Goal: Task Accomplishment & Management: Manage account settings

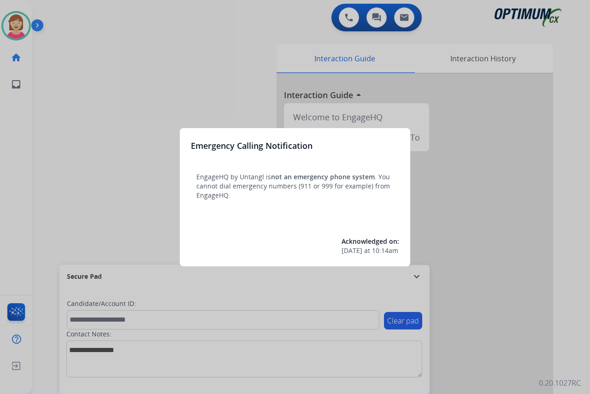
click at [134, 167] on div at bounding box center [295, 197] width 590 height 394
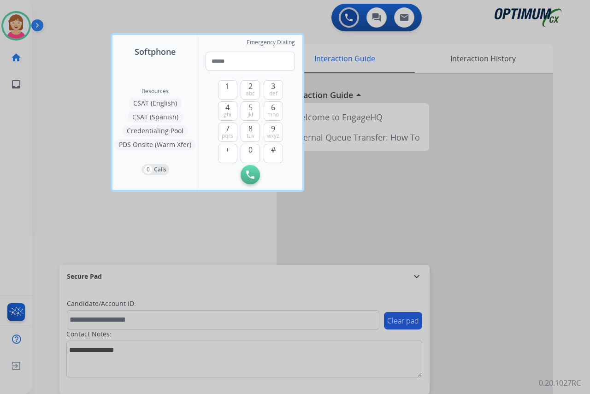
click at [76, 179] on div at bounding box center [295, 197] width 590 height 394
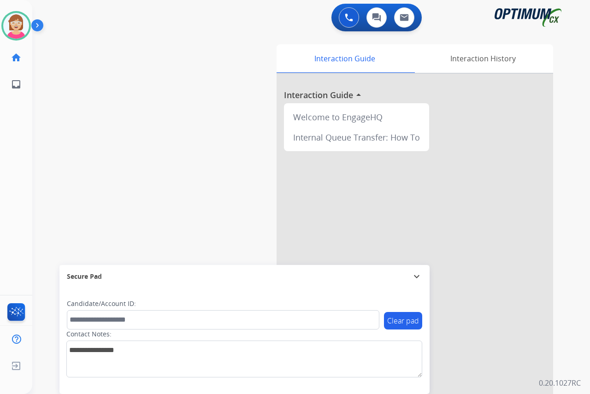
click at [16, 231] on div "[PERSON_NAME] Available Edit Avatar Agent: [PERSON_NAME] Profile: OCX Training …" at bounding box center [16, 197] width 32 height 394
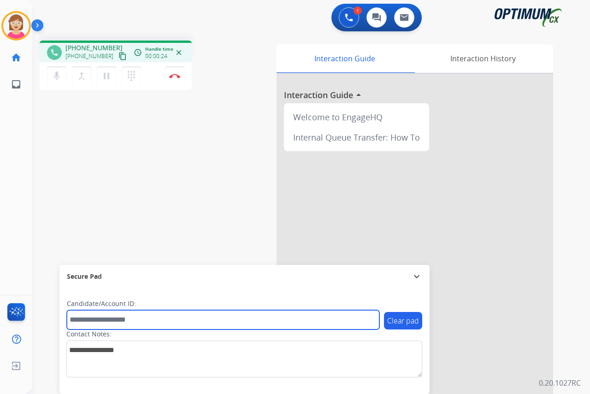
click at [87, 321] on input "text" at bounding box center [223, 319] width 312 height 19
type input "*******"
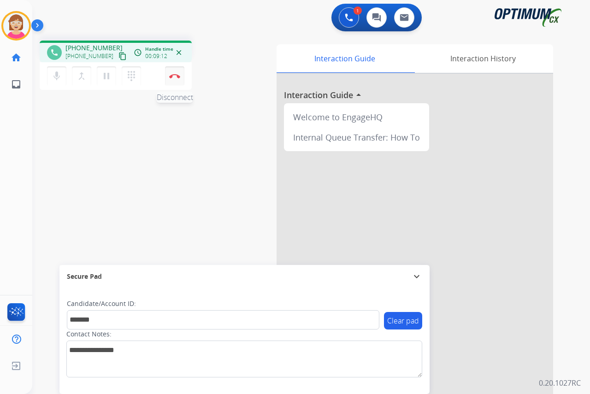
click at [174, 73] on button "Disconnect" at bounding box center [174, 75] width 19 height 19
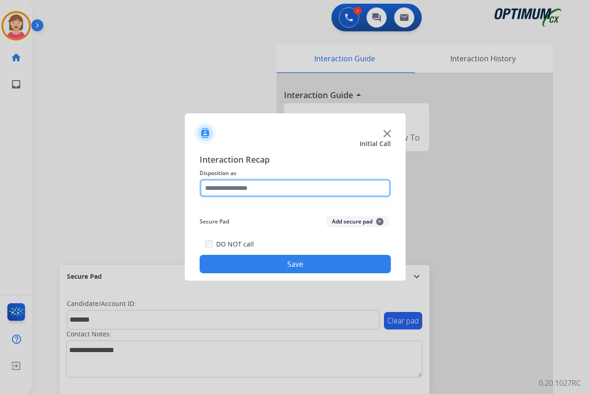
click at [214, 188] on input "text" at bounding box center [294, 188] width 191 height 18
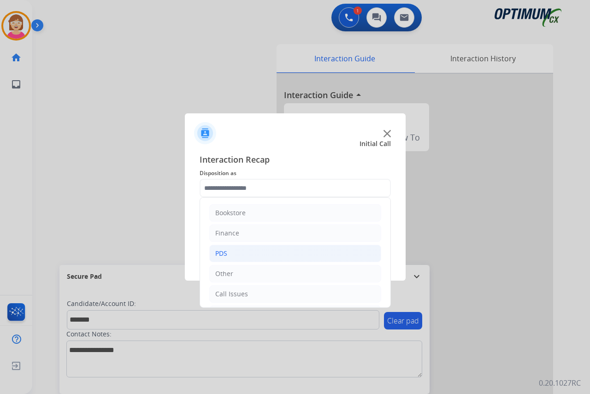
click at [233, 251] on li "PDS" at bounding box center [295, 254] width 172 height 18
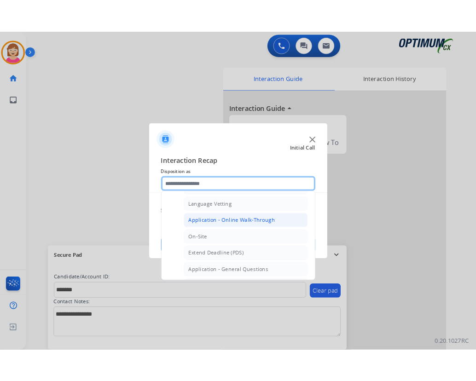
scroll to position [184, 0]
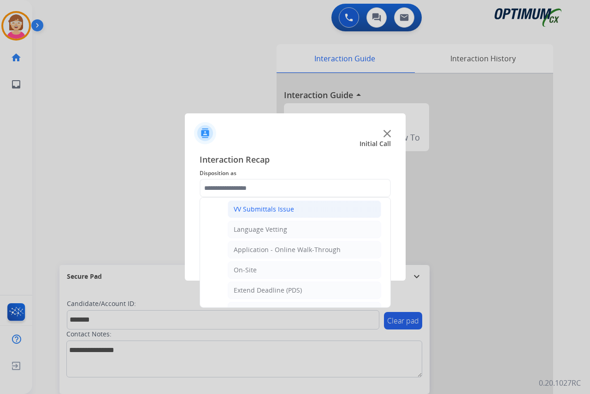
click at [259, 209] on div "VV Submittals Issue" at bounding box center [264, 209] width 60 height 9
type input "**********"
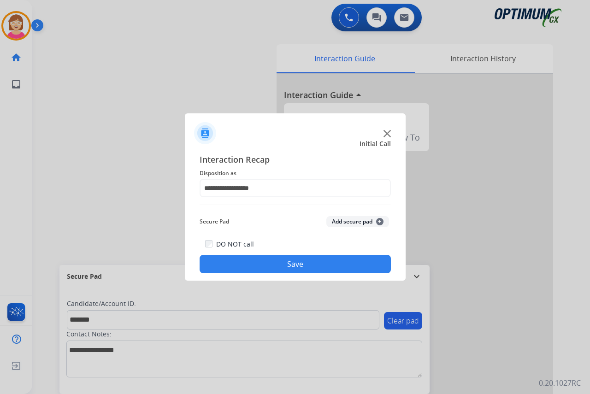
click at [379, 219] on span "+" at bounding box center [379, 221] width 7 height 7
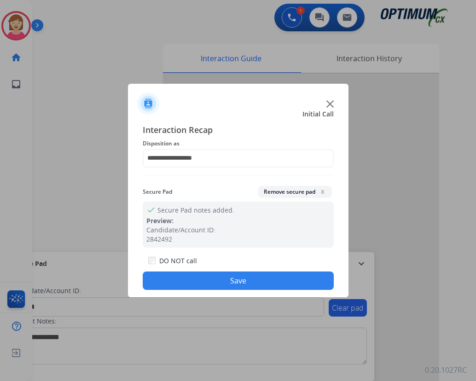
click at [191, 275] on button "Save" at bounding box center [238, 281] width 191 height 18
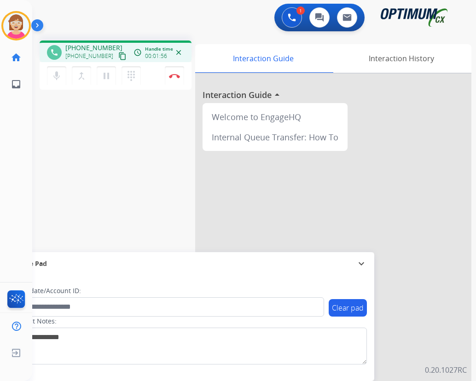
click at [22, 123] on div "[PERSON_NAME] Edit Avatar Agent: [PERSON_NAME] Profile: OCX Training home Home …" at bounding box center [16, 190] width 32 height 381
click at [173, 74] on img at bounding box center [174, 76] width 11 height 5
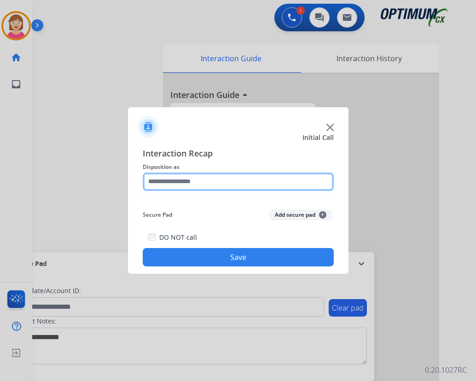
click at [162, 182] on input "text" at bounding box center [238, 182] width 191 height 18
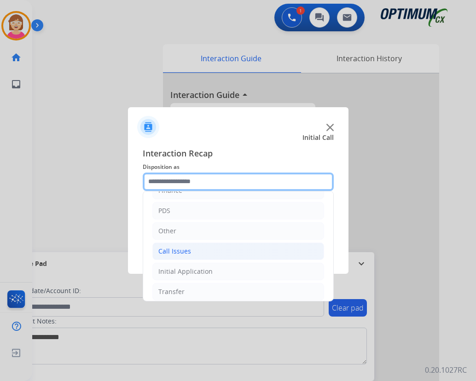
scroll to position [46, 0]
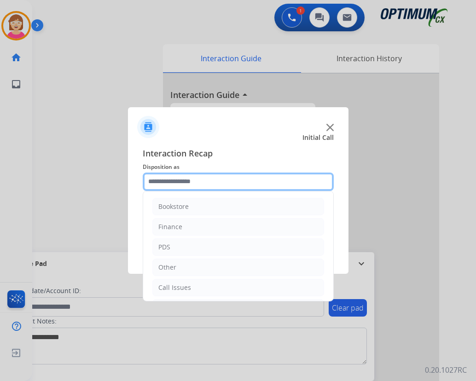
drag, startPoint x: 164, startPoint y: 201, endPoint x: 152, endPoint y: 181, distance: 23.1
click at [152, 181] on input "text" at bounding box center [238, 182] width 191 height 18
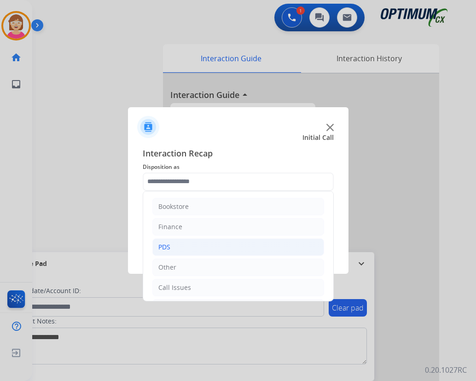
click at [174, 248] on li "PDS" at bounding box center [238, 248] width 172 height 18
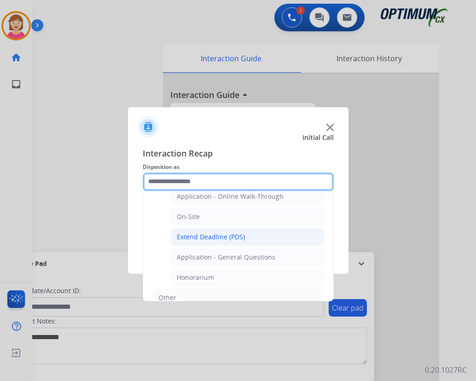
scroll to position [230, 0]
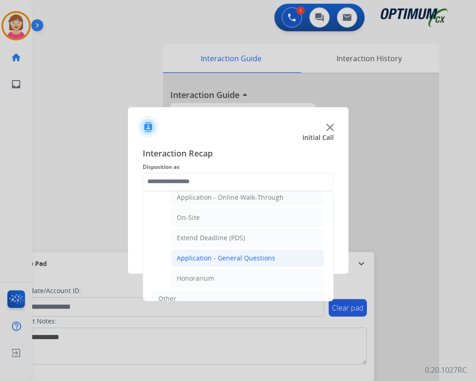
click at [225, 258] on div "Application - General Questions" at bounding box center [226, 258] width 99 height 9
type input "**********"
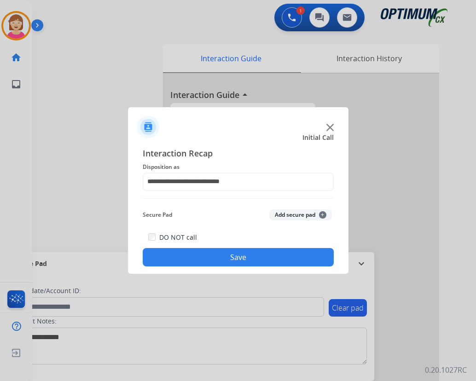
click at [322, 214] on span "+" at bounding box center [322, 214] width 7 height 7
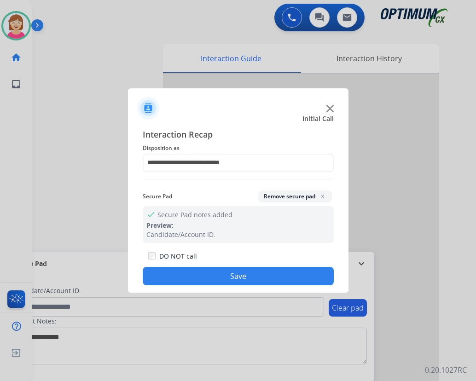
click at [281, 365] on div at bounding box center [238, 190] width 476 height 381
click at [183, 277] on button "Save" at bounding box center [238, 276] width 191 height 18
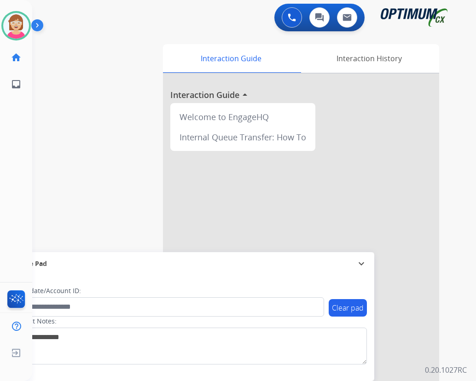
drag, startPoint x: 183, startPoint y: 277, endPoint x: 389, endPoint y: 171, distance: 231.6
click at [389, 171] on div at bounding box center [301, 246] width 276 height 344
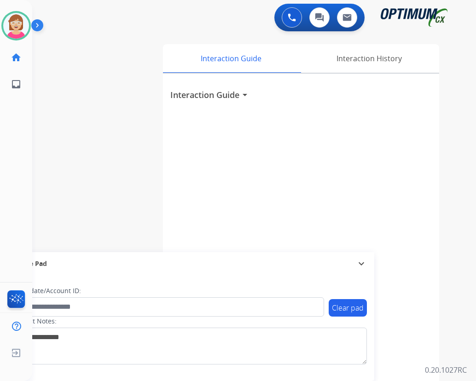
drag, startPoint x: 389, startPoint y: 171, endPoint x: 122, endPoint y: 165, distance: 267.7
click at [84, 149] on div "swap_horiz Break voice bridge close_fullscreen Connect 3-Way Call merge_type Se…" at bounding box center [243, 225] width 422 height 384
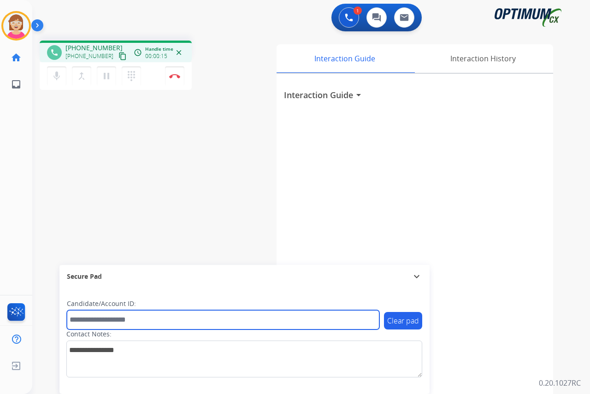
drag, startPoint x: 87, startPoint y: 320, endPoint x: 84, endPoint y: 315, distance: 5.6
click at [87, 320] on input "text" at bounding box center [223, 319] width 312 height 19
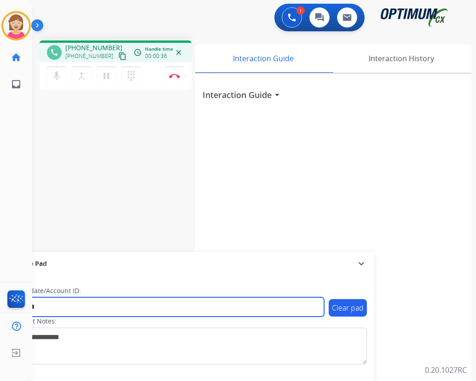
type input "*******"
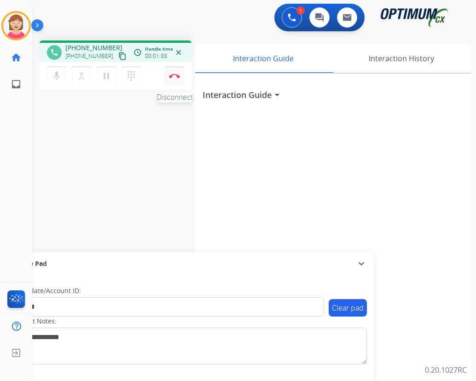
click at [174, 74] on img at bounding box center [174, 76] width 11 height 5
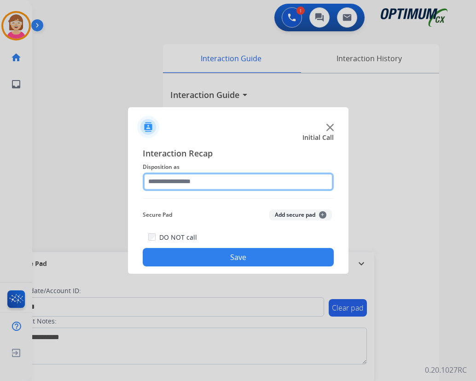
click at [159, 184] on input "text" at bounding box center [238, 182] width 191 height 18
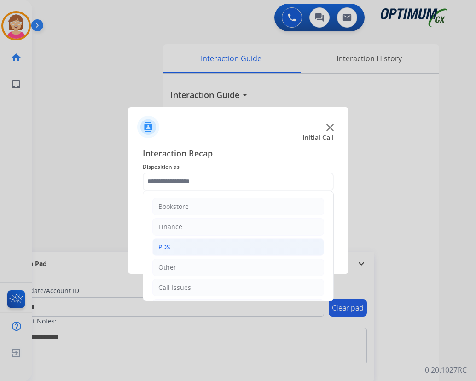
click at [167, 247] on div "PDS" at bounding box center [164, 247] width 12 height 9
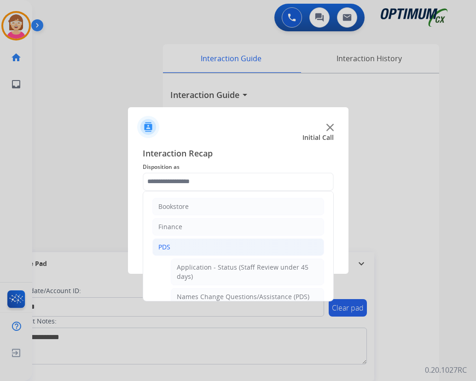
drag, startPoint x: 167, startPoint y: 247, endPoint x: 160, endPoint y: 247, distance: 6.9
click at [160, 247] on div "PDS" at bounding box center [164, 247] width 12 height 9
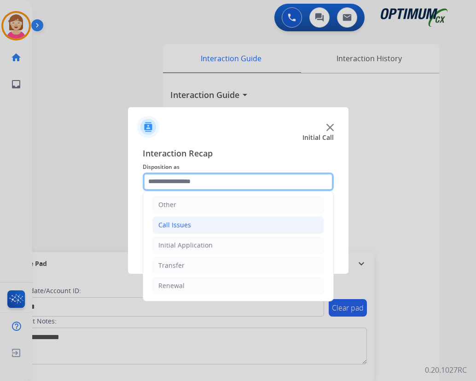
scroll to position [0, 0]
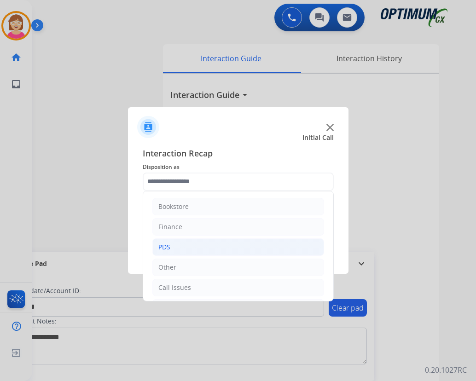
click at [165, 244] on div "PDS" at bounding box center [164, 247] width 12 height 9
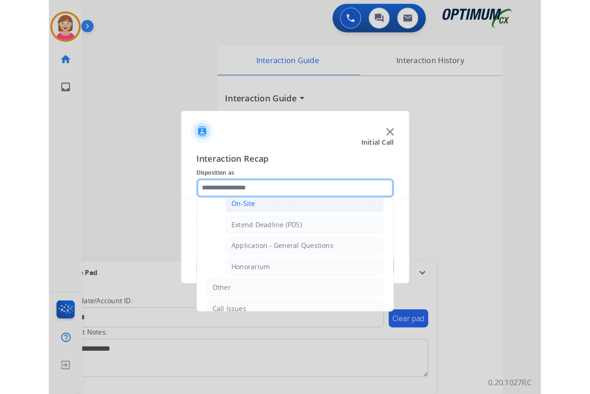
scroll to position [230, 0]
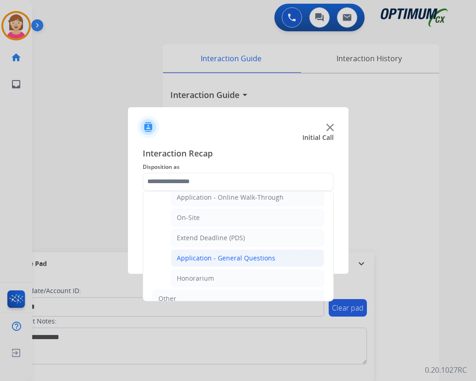
click at [207, 258] on div "Application - General Questions" at bounding box center [226, 258] width 99 height 9
type input "**********"
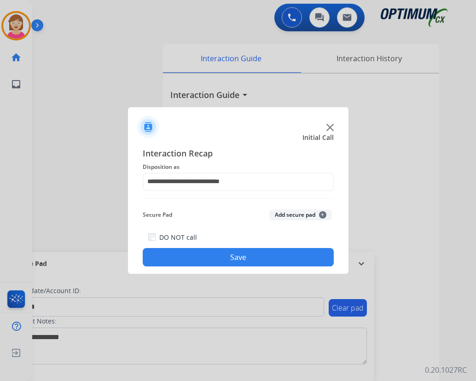
click at [324, 213] on span "+" at bounding box center [322, 214] width 7 height 7
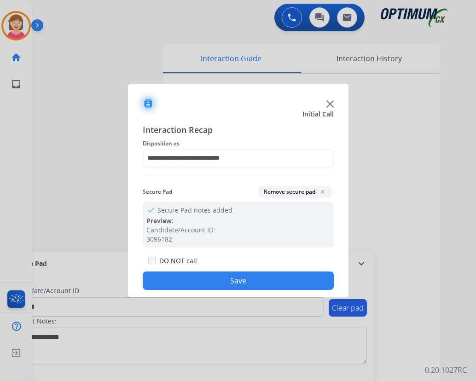
drag, startPoint x: 192, startPoint y: 280, endPoint x: 217, endPoint y: 271, distance: 27.2
click at [192, 279] on button "Save" at bounding box center [238, 281] width 191 height 18
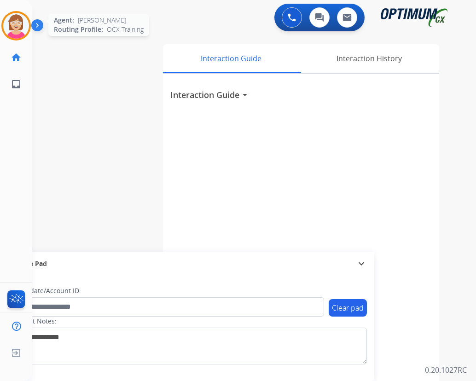
click at [19, 26] on img at bounding box center [16, 26] width 26 height 26
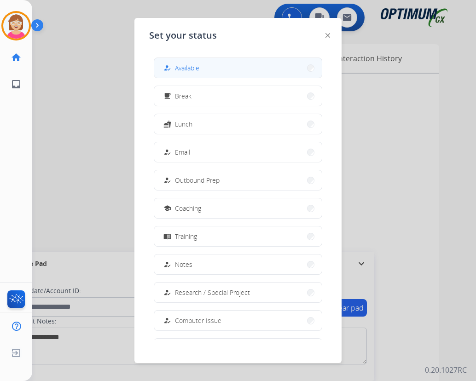
click at [199, 67] on span "Available" at bounding box center [187, 68] width 24 height 10
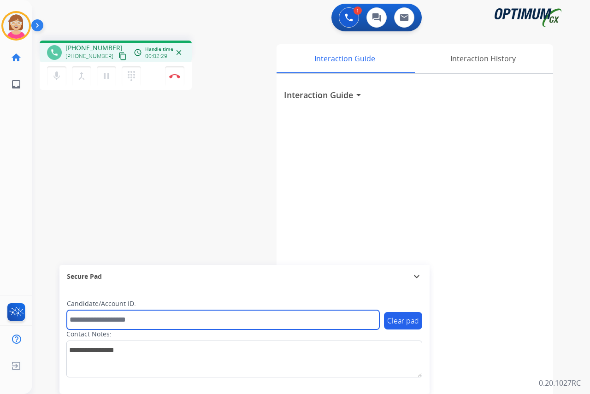
drag, startPoint x: 72, startPoint y: 322, endPoint x: 78, endPoint y: 319, distance: 6.8
click at [72, 322] on input "text" at bounding box center [223, 319] width 312 height 19
paste input "*******"
type input "*******"
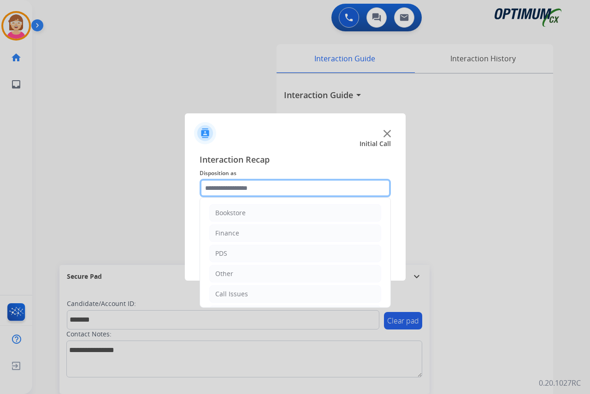
click at [214, 189] on input "text" at bounding box center [294, 188] width 191 height 18
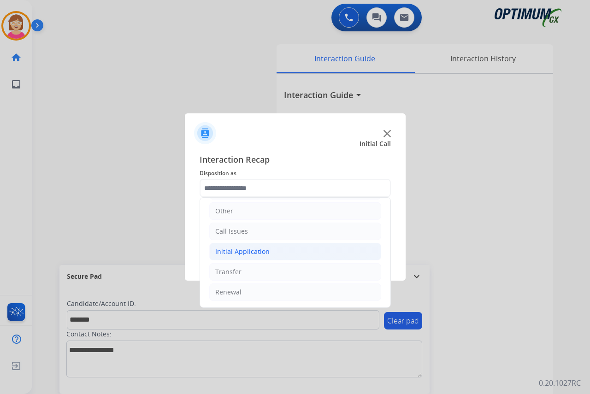
click at [249, 251] on div "Initial Application" at bounding box center [242, 251] width 54 height 9
click at [252, 274] on div "Credential Resend (Initial application)" at bounding box center [292, 271] width 117 height 9
type input "**********"
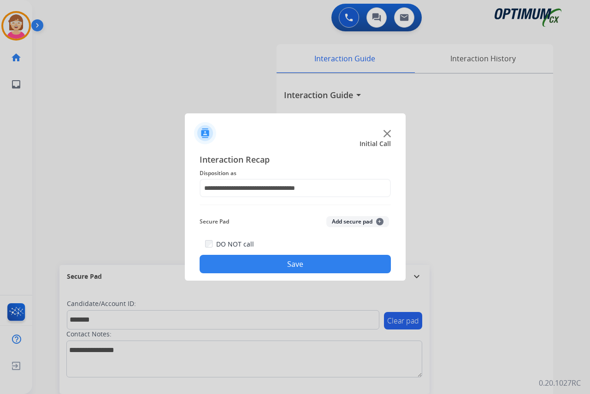
drag, startPoint x: 252, startPoint y: 274, endPoint x: 241, endPoint y: 214, distance: 60.8
click at [236, 212] on div "Secure Pad Add secure pad +" at bounding box center [294, 221] width 191 height 18
click at [378, 221] on span "+" at bounding box center [379, 221] width 7 height 7
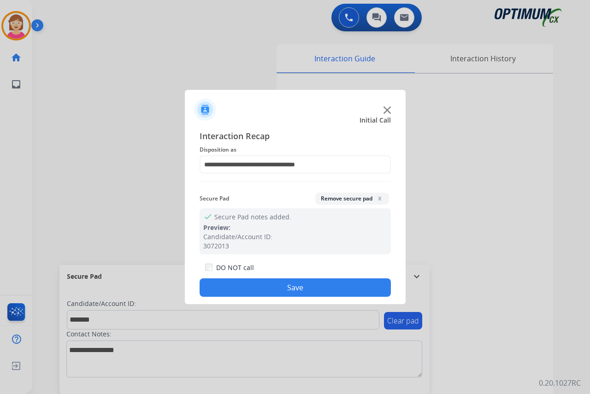
click at [251, 283] on button "Save" at bounding box center [294, 287] width 191 height 18
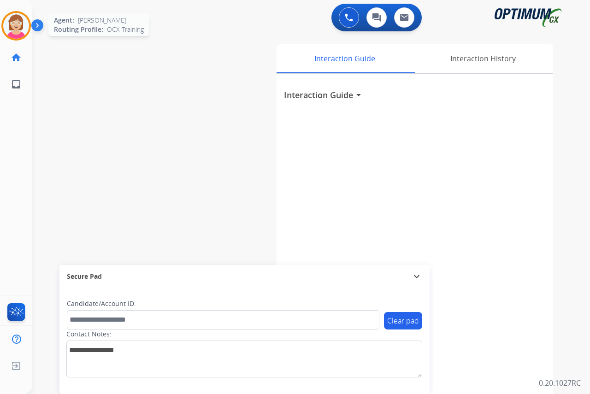
click at [15, 23] on img at bounding box center [16, 26] width 26 height 26
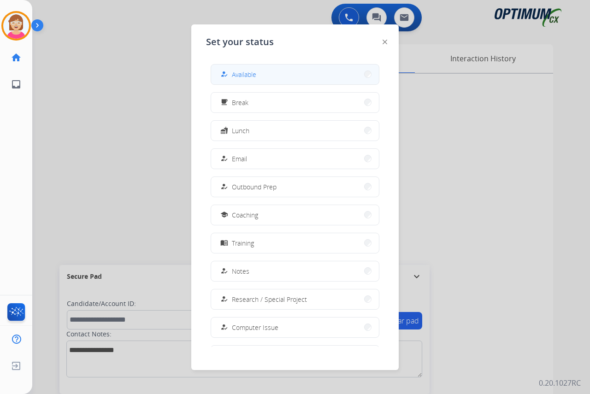
drag, startPoint x: 267, startPoint y: 70, endPoint x: 228, endPoint y: 73, distance: 38.3
click at [228, 73] on div "how_to_reg" at bounding box center [224, 74] width 13 height 11
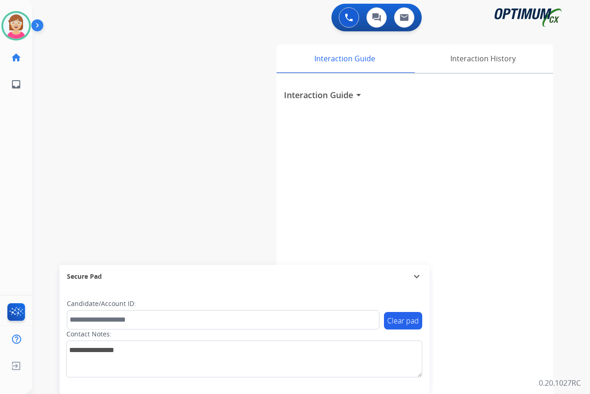
click at [112, 76] on div "swap_horiz Break voice bridge close_fullscreen Connect 3-Way Call merge_type Se…" at bounding box center [299, 225] width 535 height 384
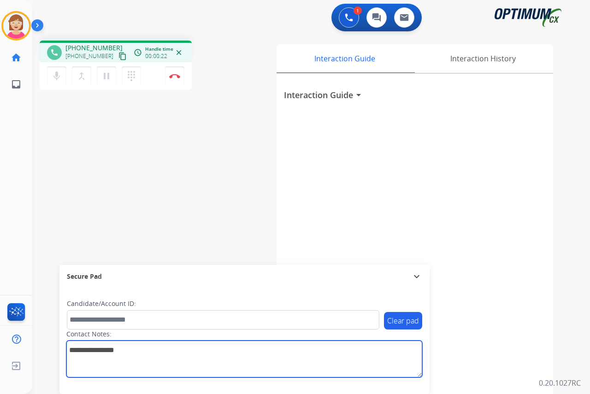
click at [73, 346] on textarea at bounding box center [244, 358] width 356 height 37
type textarea "******"
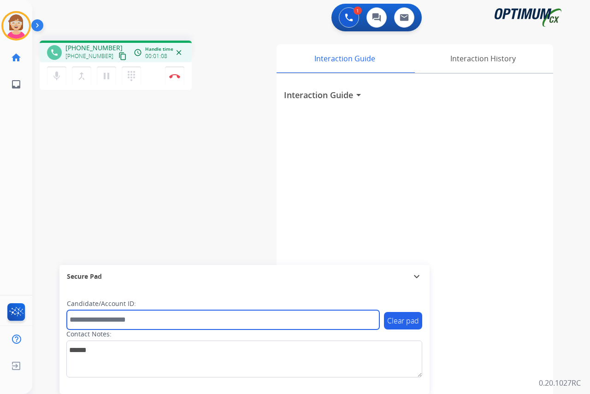
drag, startPoint x: 76, startPoint y: 318, endPoint x: 69, endPoint y: 312, distance: 9.5
click at [76, 318] on input "text" at bounding box center [223, 319] width 312 height 19
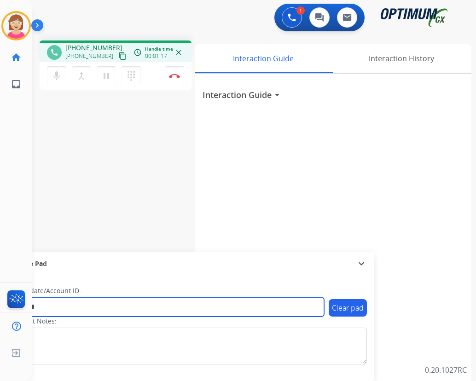
type input "*******"
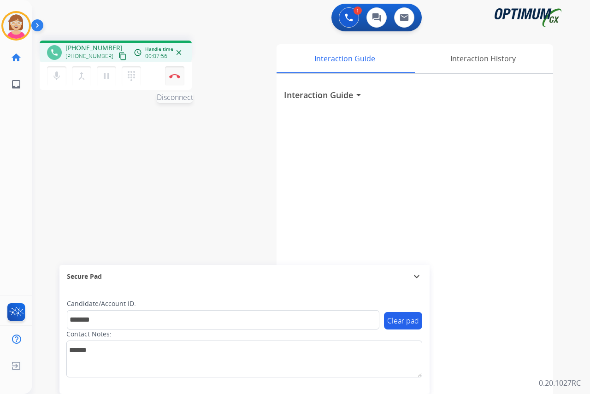
click at [175, 75] on img at bounding box center [174, 76] width 11 height 5
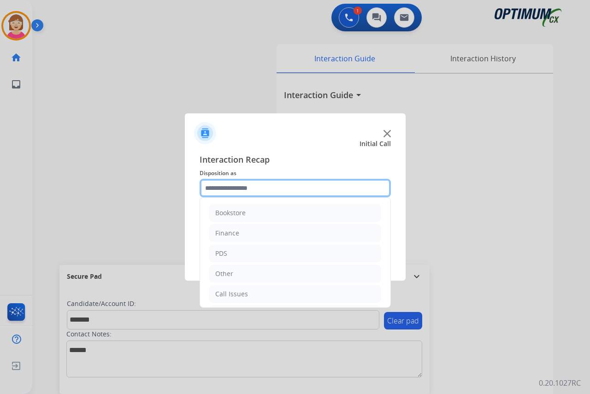
click at [217, 186] on input "text" at bounding box center [294, 188] width 191 height 18
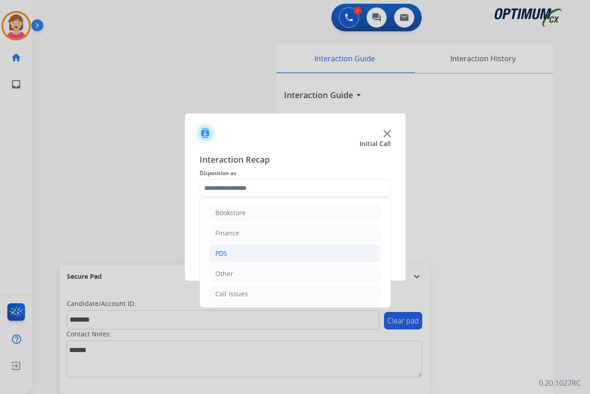
click at [230, 253] on li "PDS" at bounding box center [295, 254] width 172 height 18
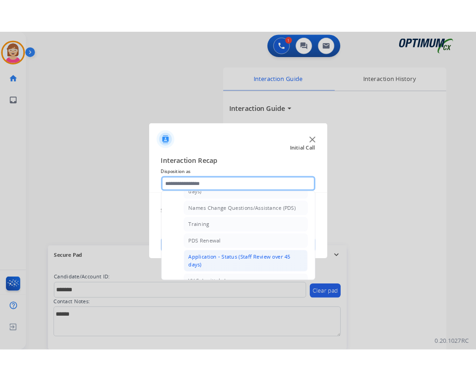
scroll to position [92, 0]
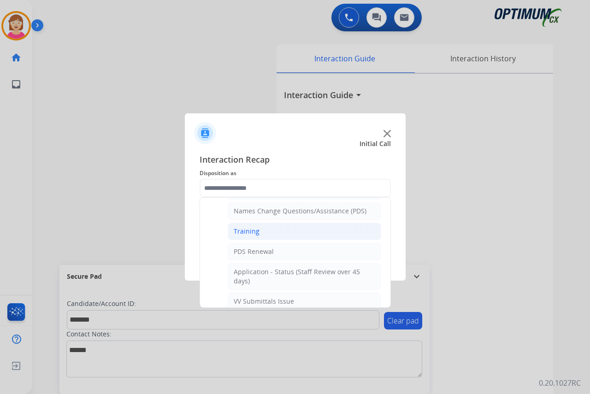
click at [253, 231] on div "Training" at bounding box center [247, 231] width 26 height 9
type input "********"
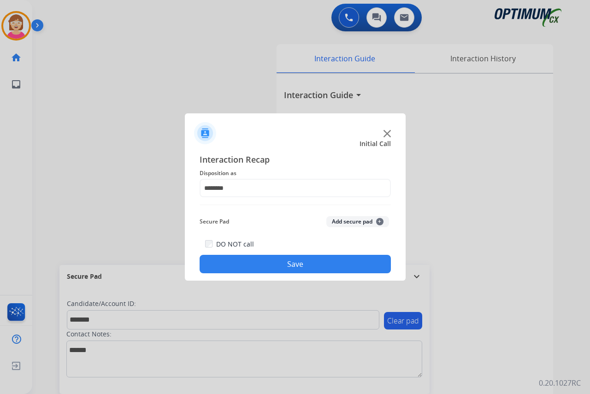
click at [379, 222] on span "+" at bounding box center [379, 221] width 7 height 7
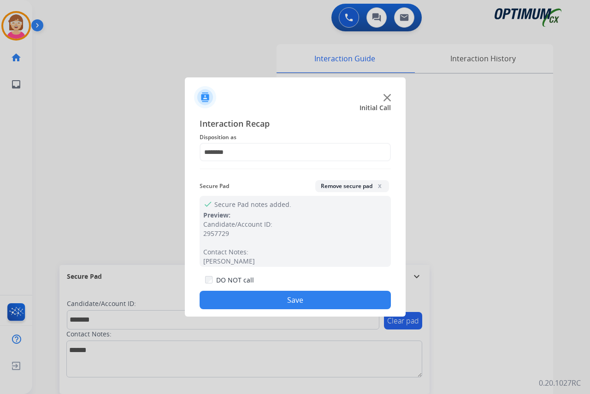
click at [250, 296] on button "Save" at bounding box center [294, 300] width 191 height 18
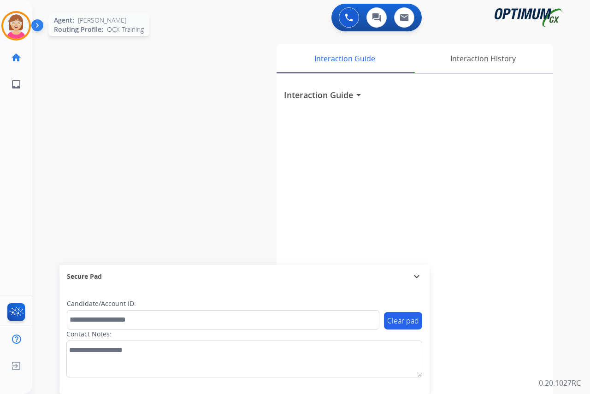
click at [11, 25] on img at bounding box center [16, 26] width 26 height 26
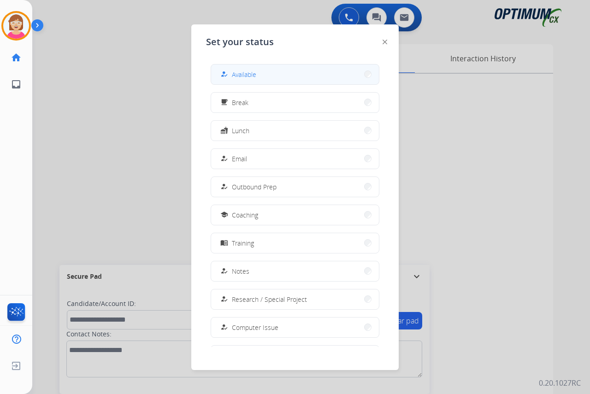
click at [243, 74] on span "Available" at bounding box center [244, 75] width 24 height 10
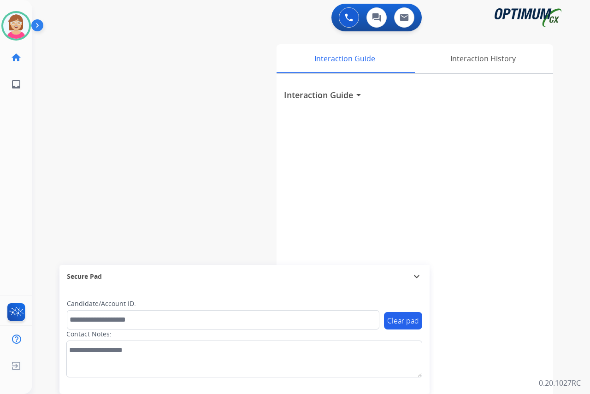
click at [21, 172] on div "[PERSON_NAME] Available Edit Avatar Agent: [PERSON_NAME] Profile: OCX Training …" at bounding box center [16, 197] width 32 height 394
click at [28, 152] on div "[PERSON_NAME] Available Edit Avatar Agent: [PERSON_NAME] Profile: OCX Training …" at bounding box center [16, 197] width 32 height 394
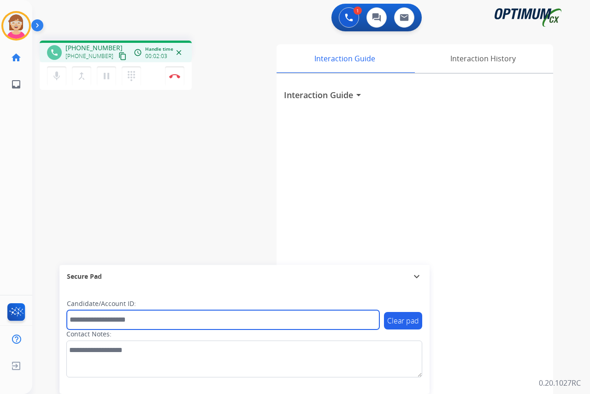
click at [89, 321] on input "text" at bounding box center [223, 319] width 312 height 19
type input "*******"
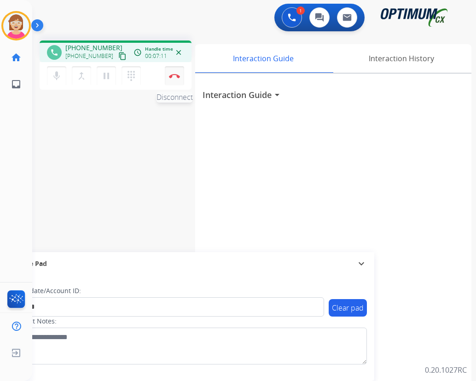
click at [174, 76] on img at bounding box center [174, 76] width 11 height 5
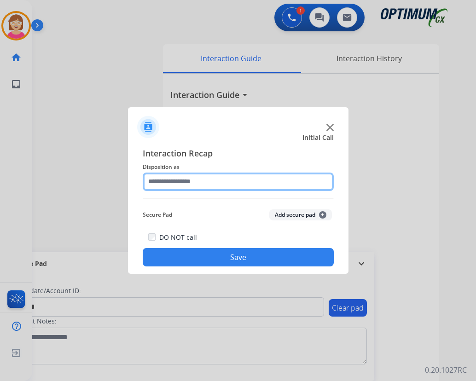
click at [167, 181] on input "text" at bounding box center [238, 182] width 191 height 18
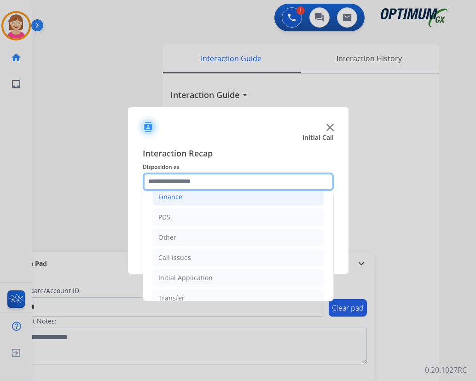
scroll to position [63, 0]
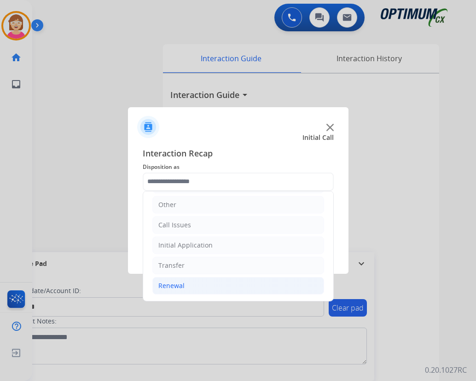
click at [163, 284] on div "Renewal" at bounding box center [171, 285] width 26 height 9
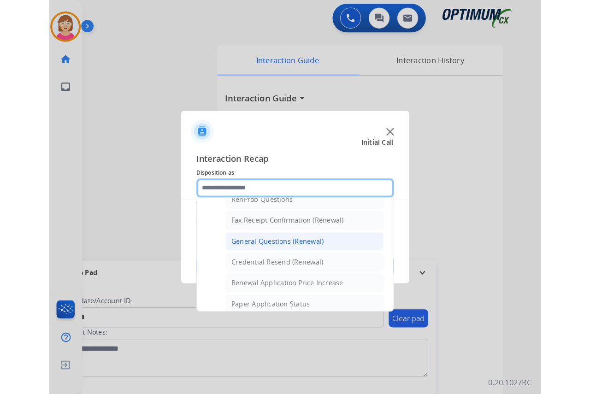
scroll to position [247, 0]
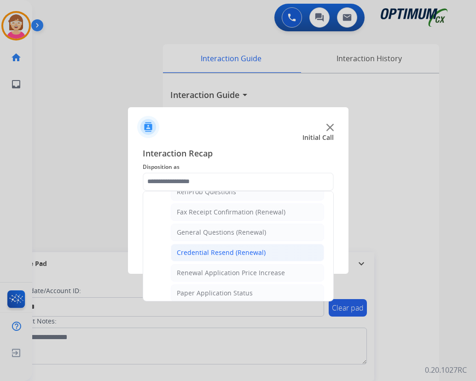
click at [211, 254] on div "Credential Resend (Renewal)" at bounding box center [221, 252] width 89 height 9
type input "**********"
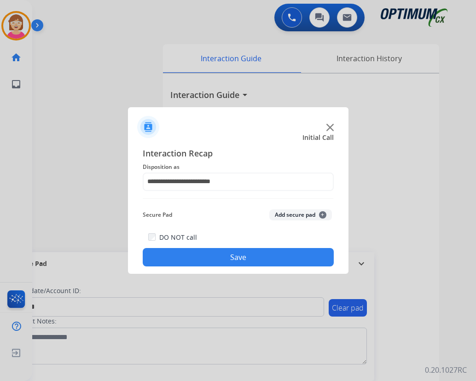
click at [323, 214] on span "+" at bounding box center [322, 214] width 7 height 7
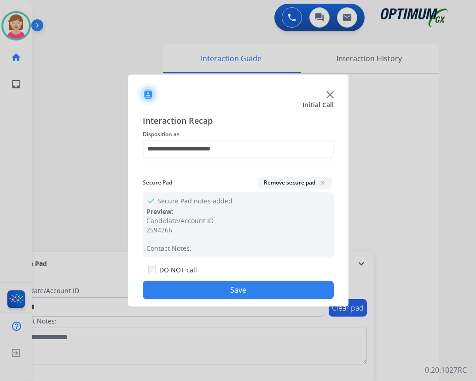
click at [191, 291] on button "Save" at bounding box center [238, 290] width 191 height 18
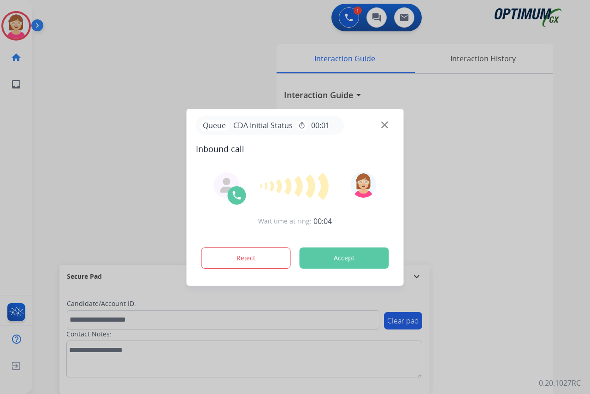
click at [27, 129] on div at bounding box center [295, 197] width 590 height 394
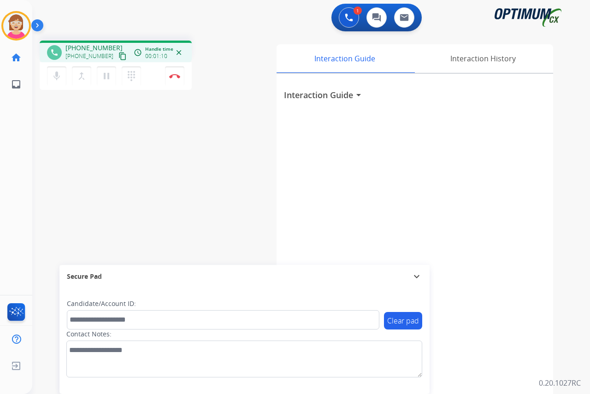
click at [20, 132] on div "[PERSON_NAME] Edit Avatar Agent: [PERSON_NAME] Profile: OCX Training home Home …" at bounding box center [16, 197] width 32 height 394
click at [19, 140] on div "[PERSON_NAME] Edit Avatar Agent: [PERSON_NAME] Profile: OCX Training home Home …" at bounding box center [16, 197] width 32 height 394
click at [176, 73] on button "Disconnect" at bounding box center [174, 75] width 19 height 19
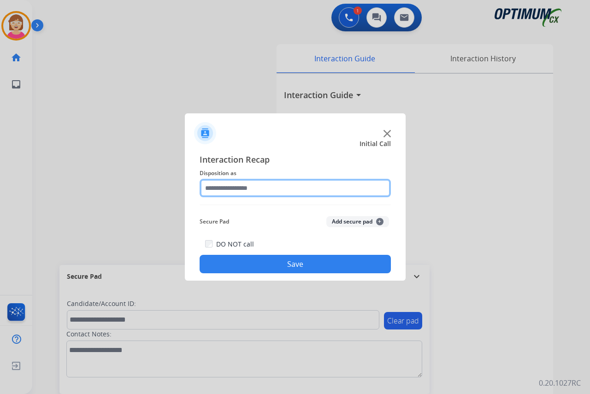
click at [217, 191] on input "text" at bounding box center [294, 188] width 191 height 18
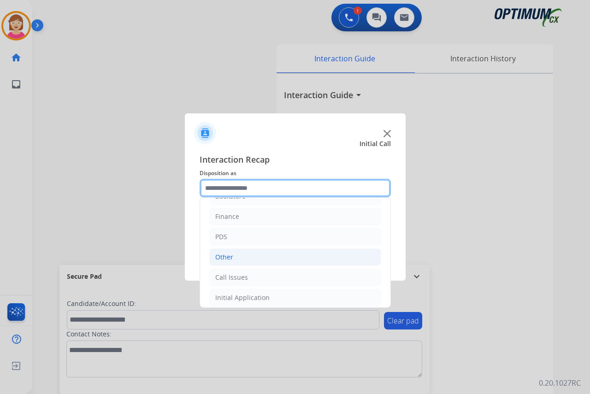
scroll to position [63, 0]
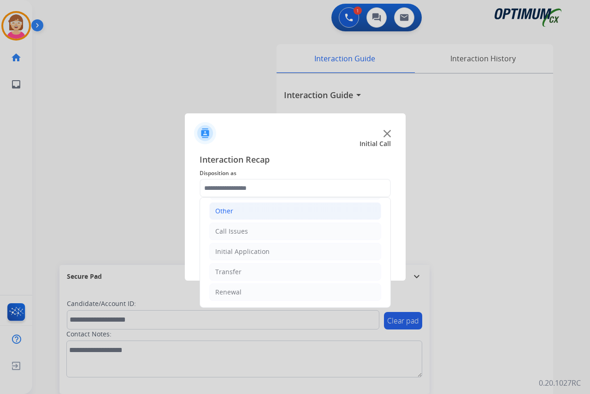
click at [235, 253] on div "Initial Application" at bounding box center [242, 251] width 54 height 9
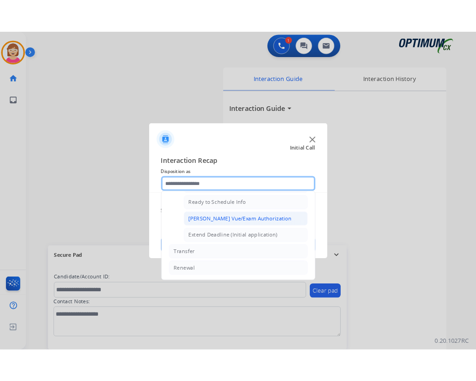
scroll to position [512, 0]
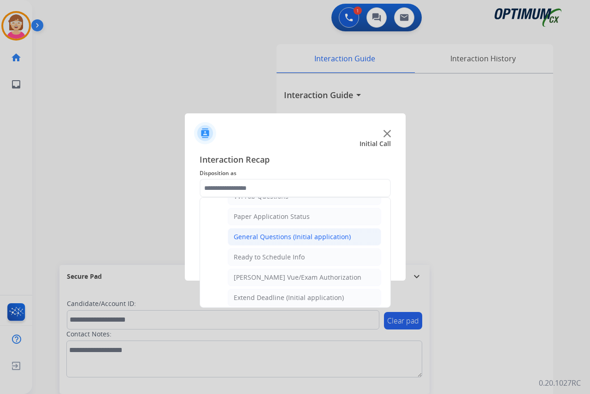
click at [258, 235] on div "General Questions (Initial application)" at bounding box center [292, 236] width 117 height 9
type input "**********"
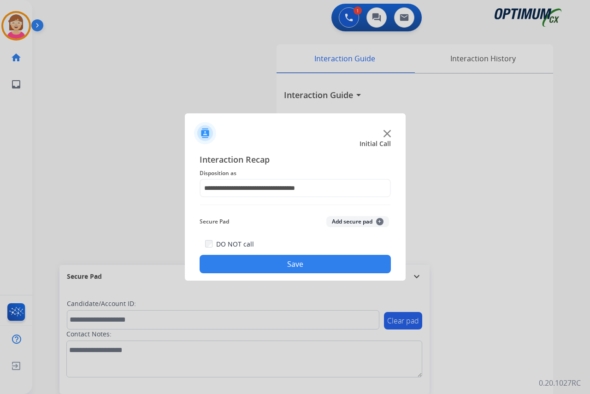
drag, startPoint x: 258, startPoint y: 235, endPoint x: 227, endPoint y: 210, distance: 39.3
click at [225, 210] on div "**********" at bounding box center [294, 213] width 191 height 120
click at [247, 261] on button "Save" at bounding box center [294, 264] width 191 height 18
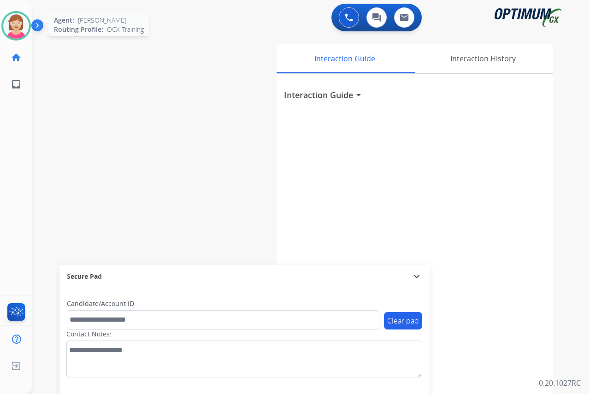
click at [10, 25] on img at bounding box center [16, 26] width 26 height 26
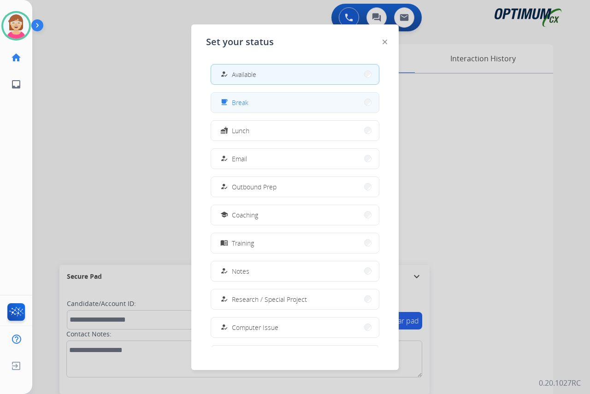
click at [268, 105] on button "free_breakfast Break" at bounding box center [295, 103] width 168 height 20
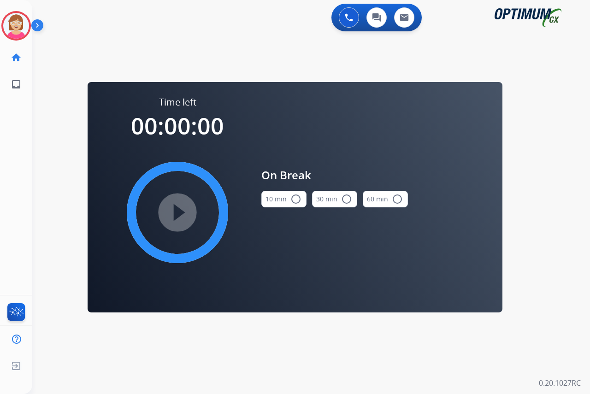
click at [297, 199] on mat-icon "radio_button_unchecked" at bounding box center [295, 198] width 11 height 11
click at [180, 209] on mat-icon "play_circle_filled" at bounding box center [177, 212] width 11 height 11
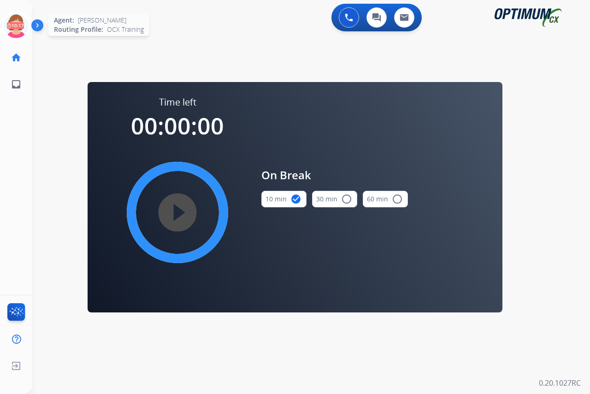
click at [17, 18] on icon at bounding box center [16, 26] width 30 height 30
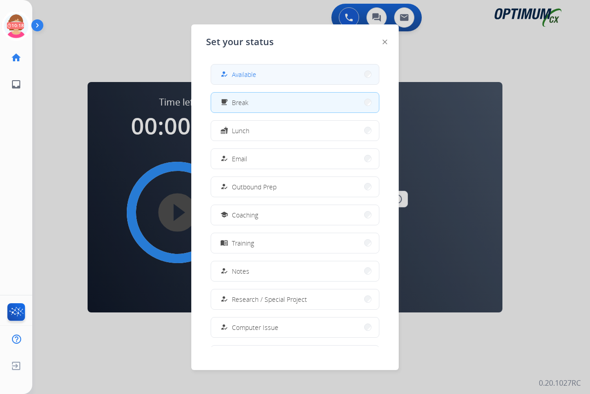
click at [244, 71] on span "Available" at bounding box center [244, 75] width 24 height 10
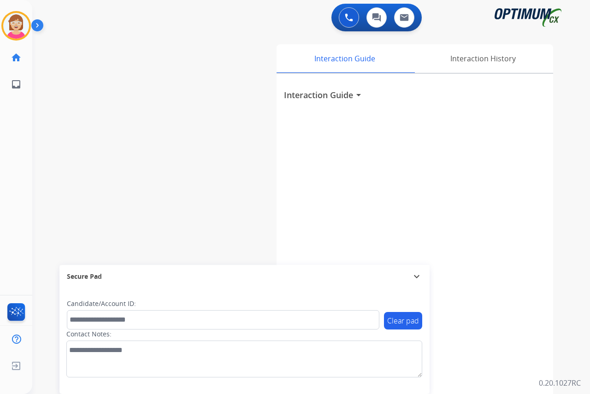
click at [15, 163] on div "[PERSON_NAME] Available Edit Avatar Agent: [PERSON_NAME] Profile: OCX Training …" at bounding box center [16, 197] width 32 height 394
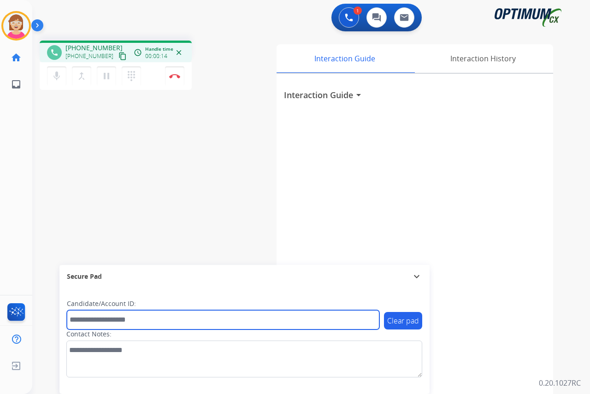
click at [79, 319] on input "text" at bounding box center [223, 319] width 312 height 19
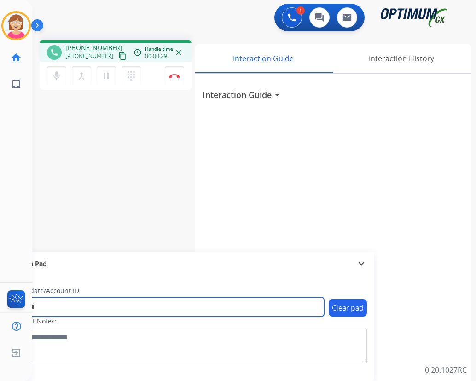
type input "*******"
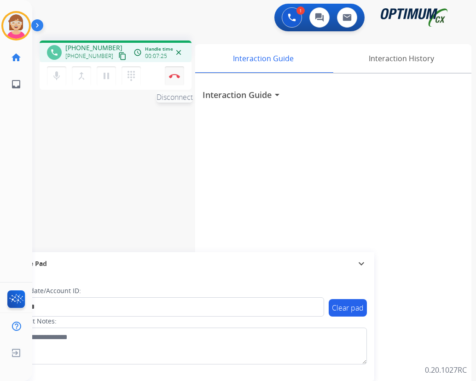
click at [175, 74] on img at bounding box center [174, 76] width 11 height 5
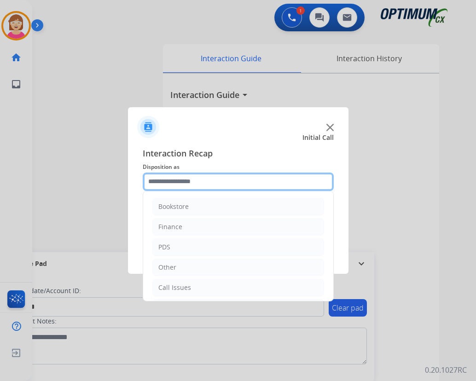
click at [159, 182] on input "text" at bounding box center [238, 182] width 191 height 18
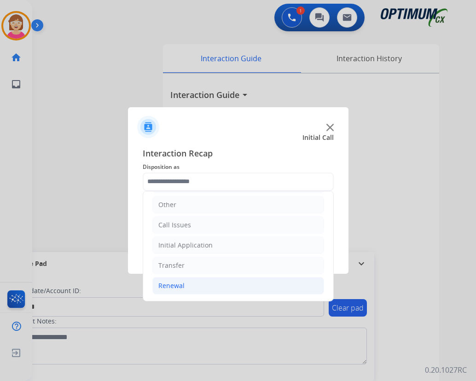
click at [164, 286] on div "Renewal" at bounding box center [171, 285] width 26 height 9
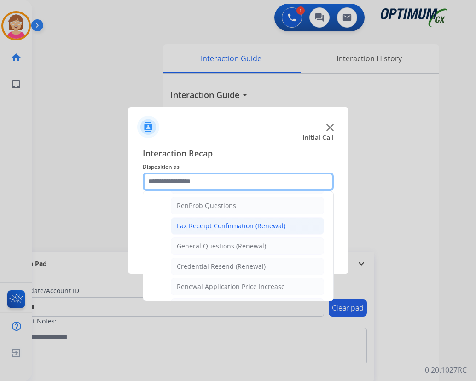
scroll to position [293, 0]
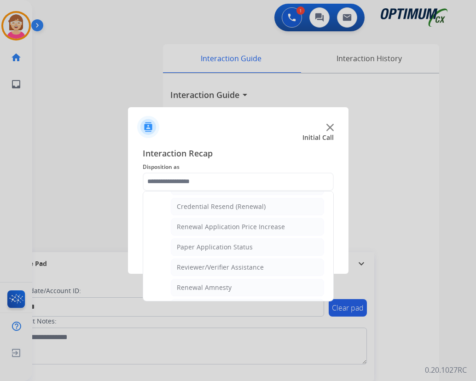
click at [204, 265] on div "Reviewer/Verifier Assistance" at bounding box center [220, 267] width 87 height 9
type input "**********"
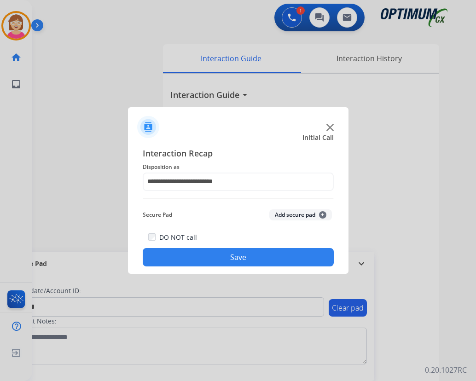
click at [326, 215] on button "Add secure pad +" at bounding box center [301, 215] width 63 height 11
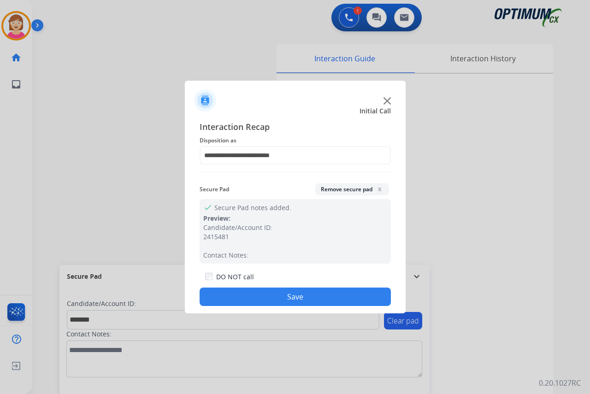
click at [251, 299] on button "Save" at bounding box center [294, 296] width 191 height 18
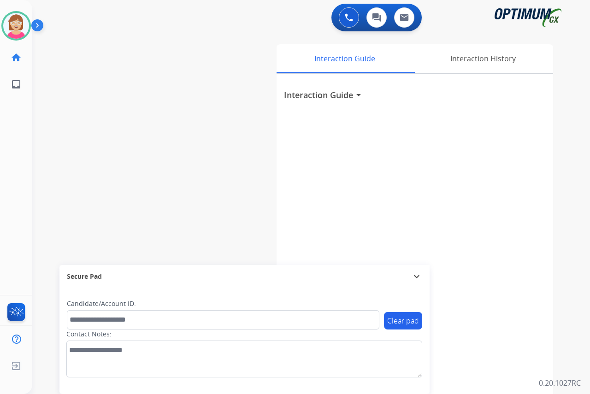
click at [15, 128] on div "[PERSON_NAME] Available Edit Avatar Agent: [PERSON_NAME] Profile: OCX Training …" at bounding box center [16, 197] width 32 height 394
click at [19, 115] on div "[PERSON_NAME] Available Edit Avatar Agent: [PERSON_NAME] Profile: OCX Training …" at bounding box center [16, 197] width 32 height 394
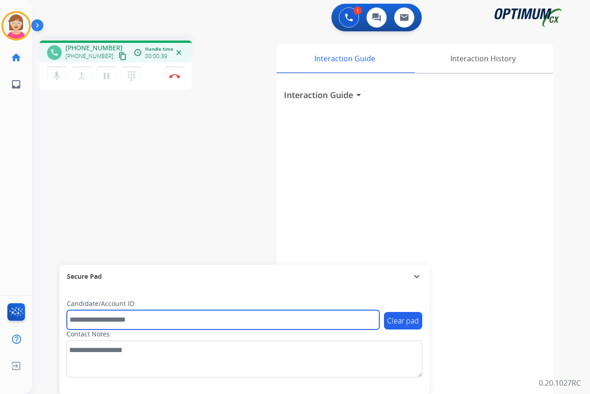
click at [82, 320] on input "text" at bounding box center [223, 319] width 312 height 19
click at [81, 319] on input "*******" at bounding box center [223, 319] width 312 height 19
type input "*******"
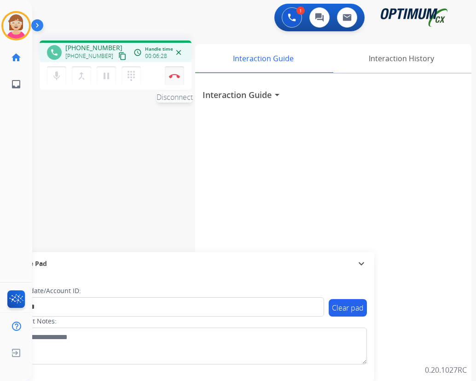
click at [174, 74] on img at bounding box center [174, 76] width 11 height 5
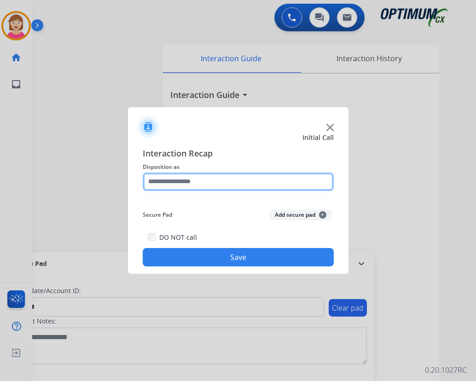
drag, startPoint x: 174, startPoint y: 74, endPoint x: 160, endPoint y: 181, distance: 107.8
click at [160, 181] on input "text" at bounding box center [238, 182] width 191 height 18
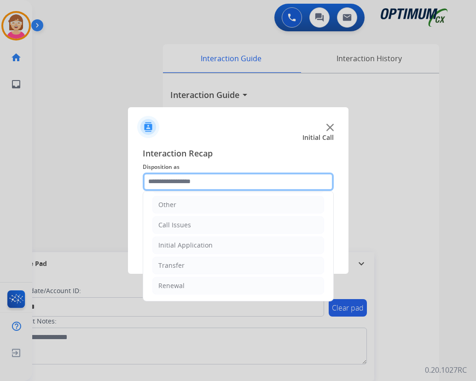
scroll to position [17, 0]
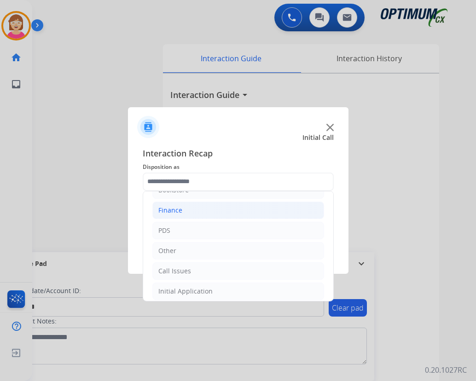
click at [174, 208] on div "Finance" at bounding box center [170, 210] width 24 height 9
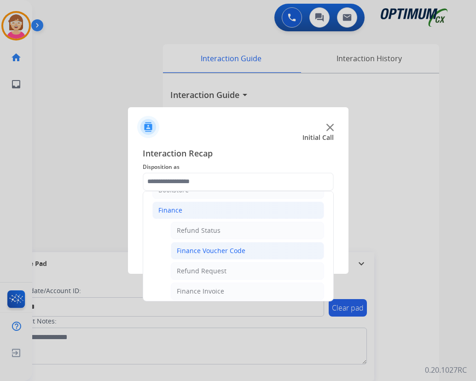
click at [210, 250] on div "Finance Voucher Code" at bounding box center [211, 250] width 69 height 9
type input "**********"
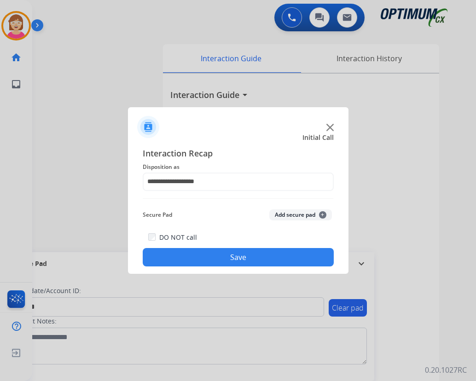
click at [324, 214] on span "+" at bounding box center [322, 214] width 7 height 7
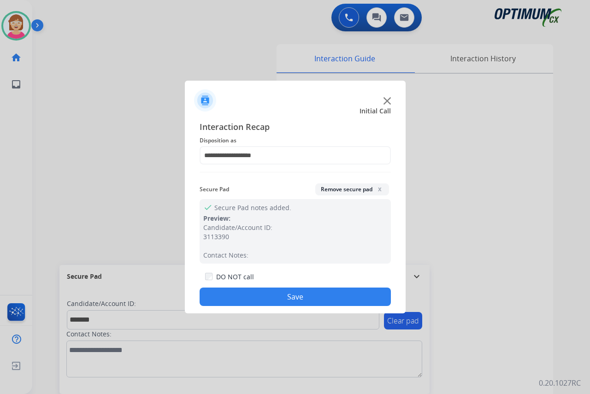
click at [255, 296] on button "Save" at bounding box center [294, 296] width 191 height 18
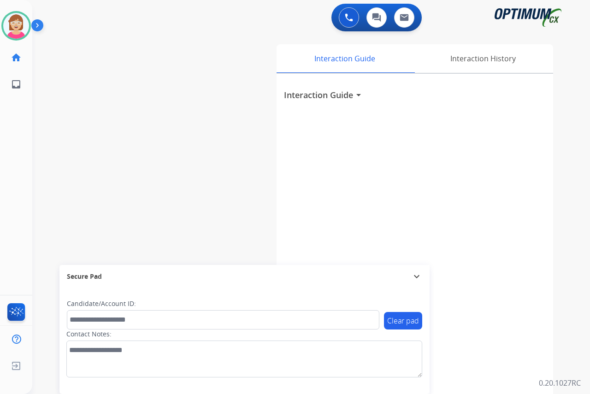
click at [22, 141] on div "[PERSON_NAME] Available Edit Avatar Agent: [PERSON_NAME] Profile: OCX Training …" at bounding box center [16, 197] width 32 height 394
click at [17, 139] on div "[PERSON_NAME] Available Edit Avatar Agent: [PERSON_NAME] Profile: OCX Training …" at bounding box center [16, 197] width 32 height 394
click at [27, 161] on div "[PERSON_NAME] Available Edit Avatar Agent: [PERSON_NAME] Profile: OCX Training …" at bounding box center [16, 197] width 32 height 394
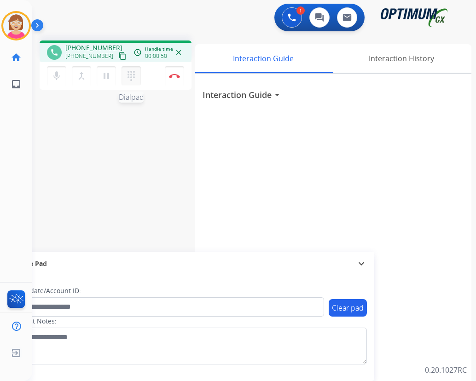
click at [130, 73] on mat-icon "dialpad" at bounding box center [131, 75] width 11 height 11
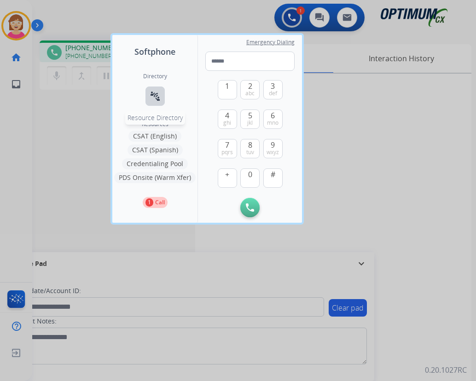
click at [153, 94] on mat-icon "connect_without_contact" at bounding box center [155, 96] width 11 height 11
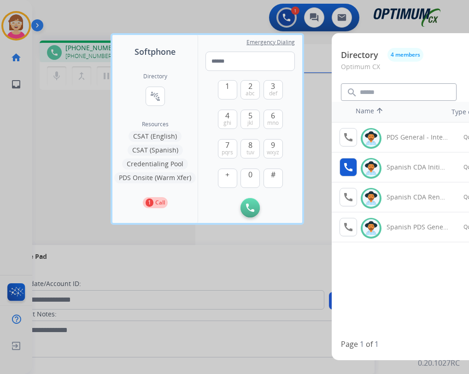
click at [350, 167] on mat-icon "call" at bounding box center [348, 167] width 11 height 11
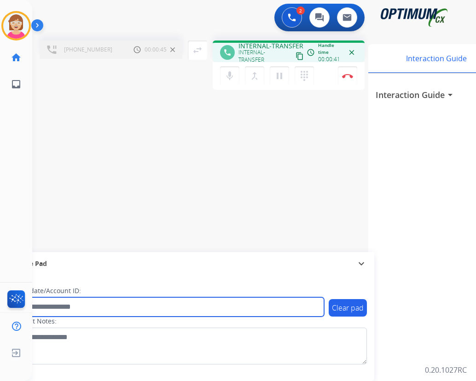
click at [53, 307] on input "text" at bounding box center [168, 307] width 312 height 19
type input "*******"
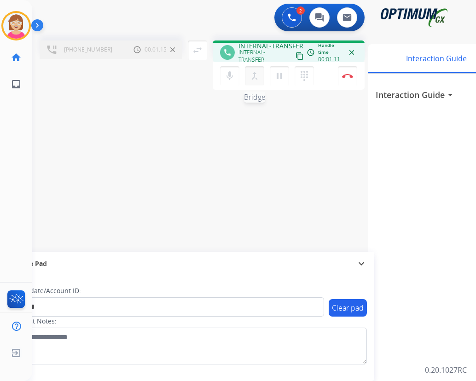
click at [256, 76] on mat-icon "merge_type" at bounding box center [254, 75] width 11 height 11
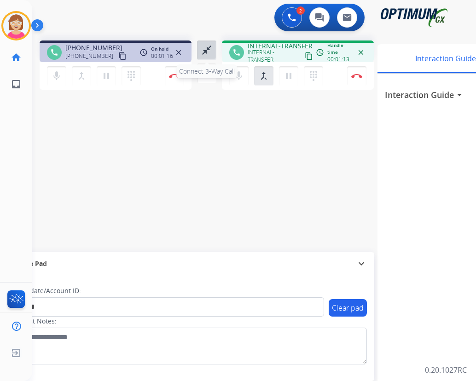
click at [207, 47] on mat-icon "close_fullscreen" at bounding box center [206, 50] width 11 height 11
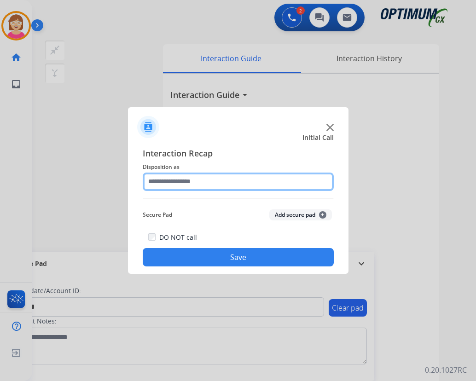
click at [161, 179] on input "text" at bounding box center [238, 182] width 191 height 18
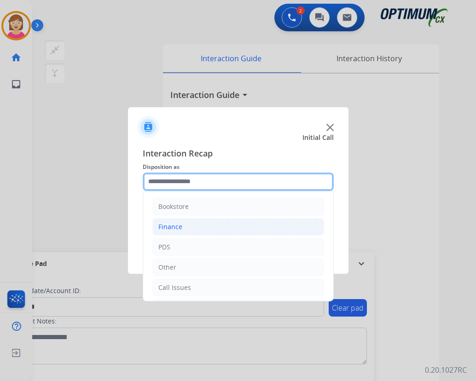
scroll to position [46, 0]
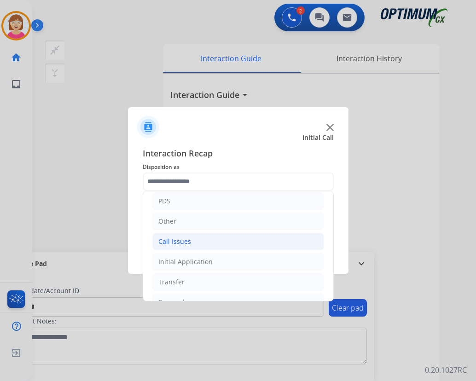
click at [176, 244] on div "Call Issues" at bounding box center [174, 241] width 33 height 9
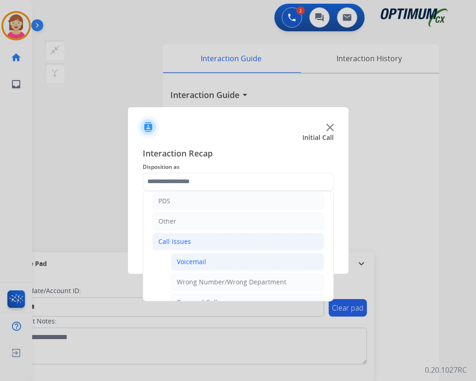
click at [194, 261] on div "Voicemail" at bounding box center [191, 262] width 29 height 9
type input "*********"
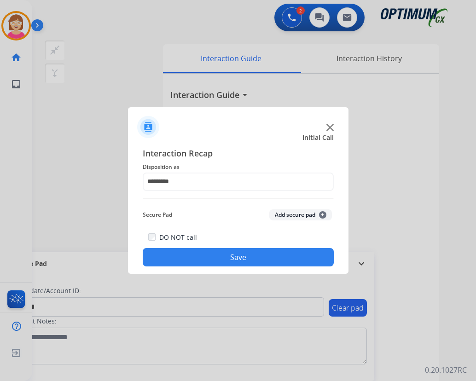
click at [322, 215] on span "+" at bounding box center [322, 214] width 7 height 7
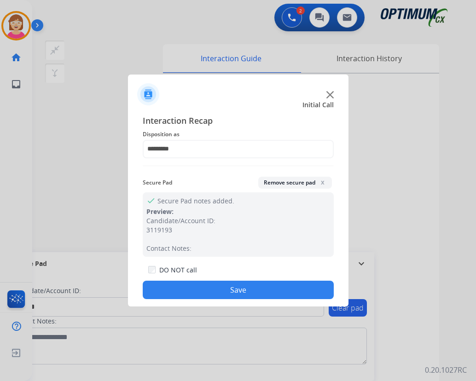
click at [186, 290] on button "Save" at bounding box center [238, 290] width 191 height 18
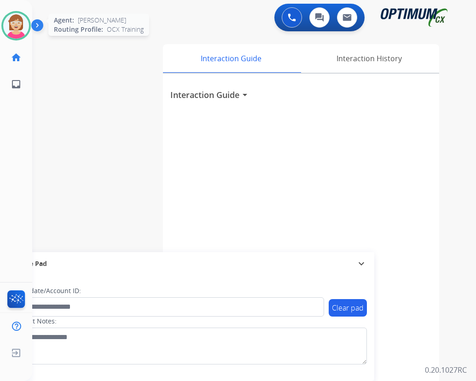
drag, startPoint x: 190, startPoint y: 350, endPoint x: 12, endPoint y: 23, distance: 372.1
click at [12, 23] on img at bounding box center [16, 26] width 26 height 26
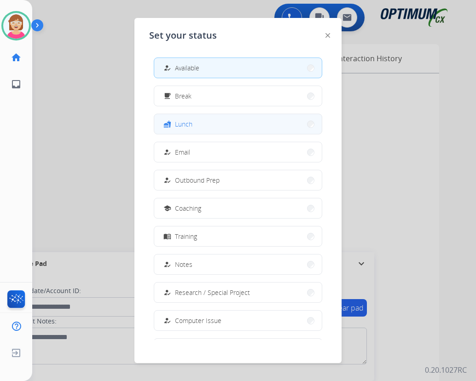
click at [199, 121] on button "fastfood Lunch" at bounding box center [238, 124] width 168 height 20
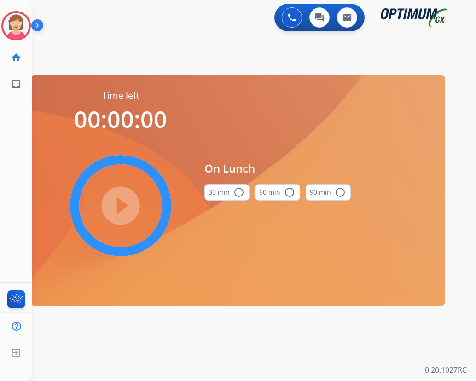
click at [240, 194] on mat-icon "radio_button_unchecked" at bounding box center [239, 192] width 11 height 11
click at [121, 203] on mat-icon "play_circle_filled" at bounding box center [120, 205] width 11 height 11
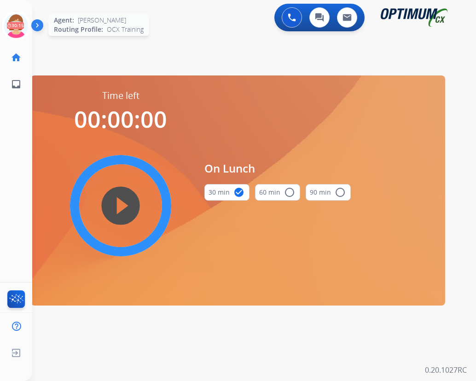
click at [16, 18] on icon at bounding box center [16, 26] width 30 height 30
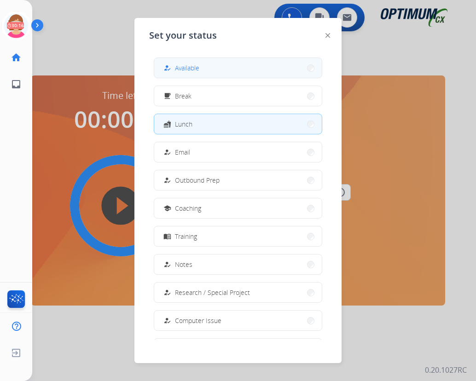
click at [183, 63] on span "Available" at bounding box center [187, 68] width 24 height 10
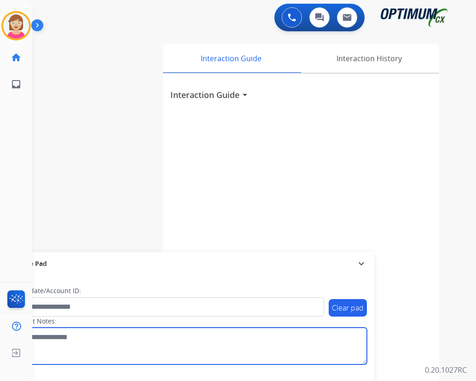
click at [172, 350] on textarea at bounding box center [190, 346] width 356 height 37
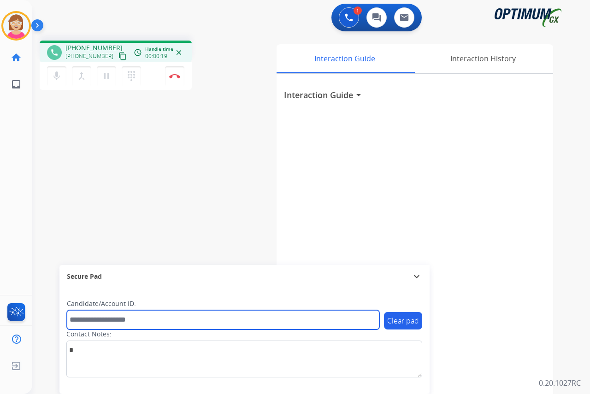
click at [83, 320] on input "text" at bounding box center [223, 319] width 312 height 19
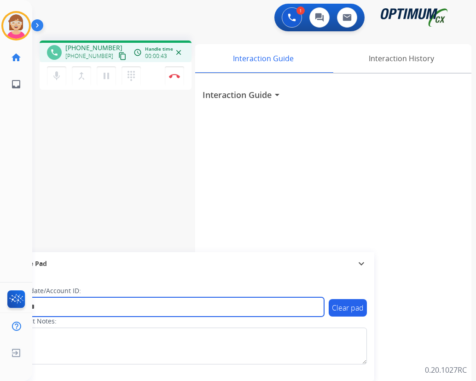
type input "*******"
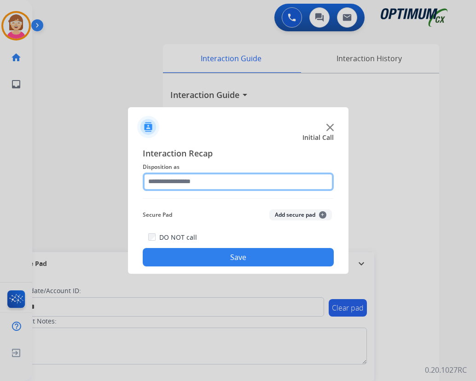
click at [169, 180] on input "text" at bounding box center [238, 182] width 191 height 18
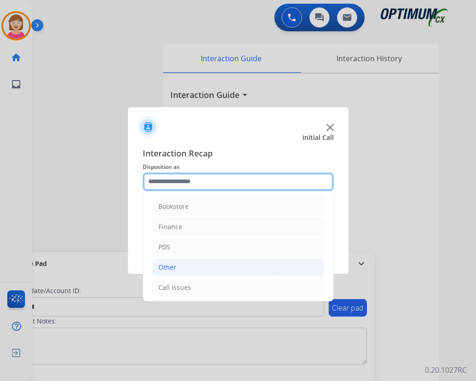
scroll to position [63, 0]
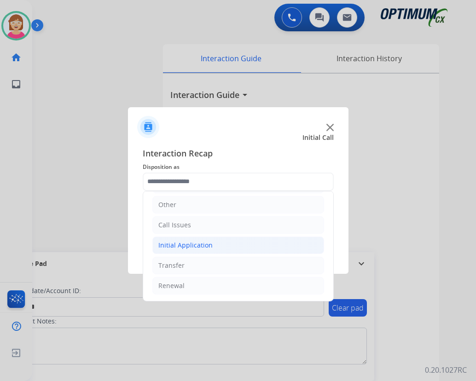
click at [186, 246] on div "Initial Application" at bounding box center [185, 245] width 54 height 9
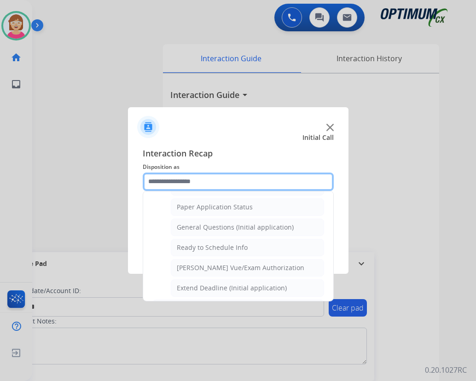
scroll to position [558, 0]
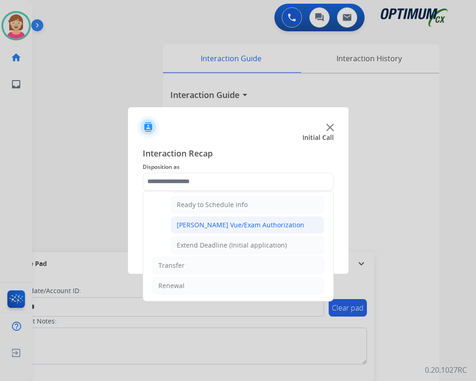
click at [194, 223] on div "[PERSON_NAME] Vue/Exam Authorization" at bounding box center [241, 225] width 128 height 9
type input "**********"
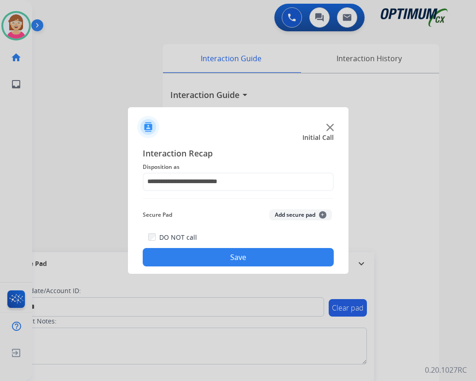
click at [322, 216] on span "+" at bounding box center [322, 214] width 7 height 7
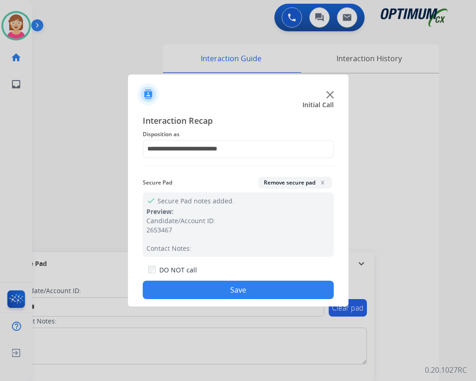
click at [194, 287] on button "Save" at bounding box center [238, 290] width 191 height 18
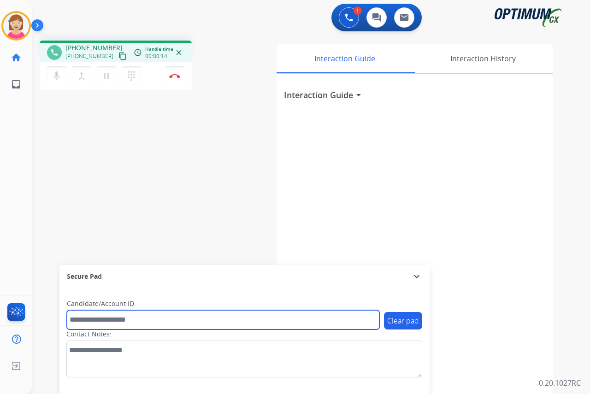
click at [82, 321] on input "text" at bounding box center [223, 319] width 312 height 19
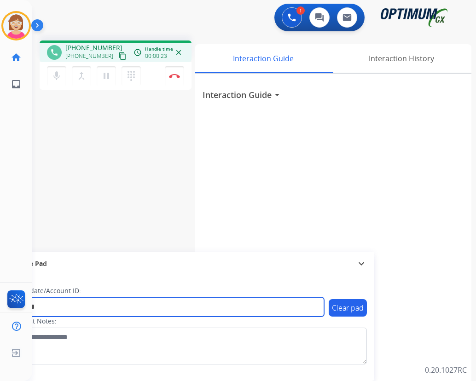
type input "*******"
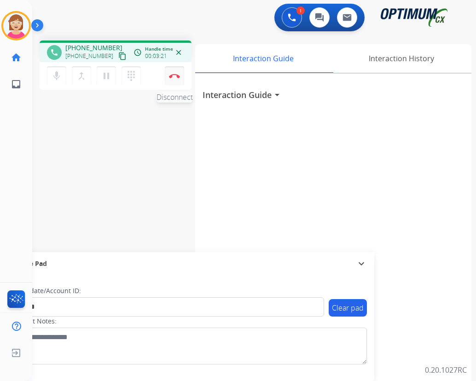
click at [175, 74] on img at bounding box center [174, 76] width 11 height 5
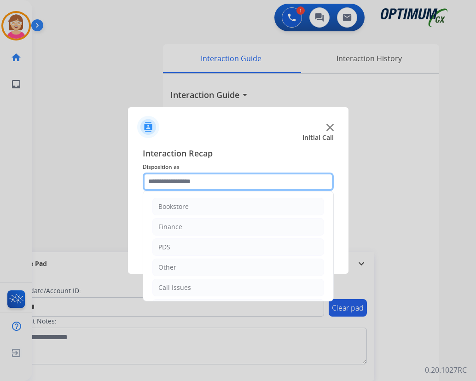
click at [156, 183] on input "text" at bounding box center [238, 182] width 191 height 18
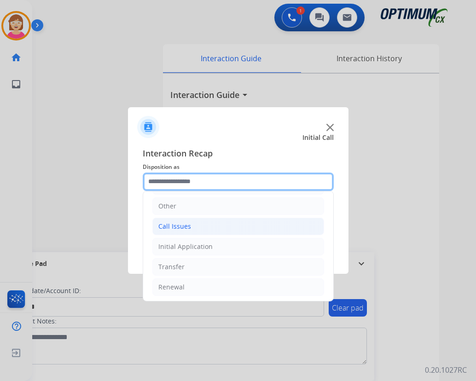
scroll to position [63, 0]
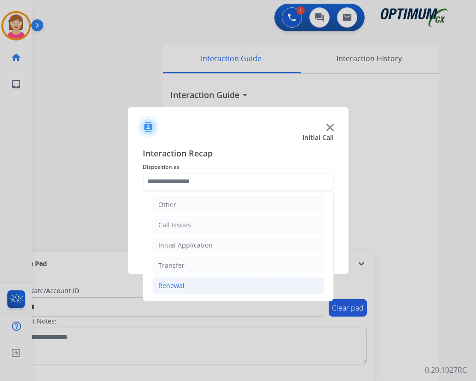
click at [175, 285] on div "Renewal" at bounding box center [171, 285] width 26 height 9
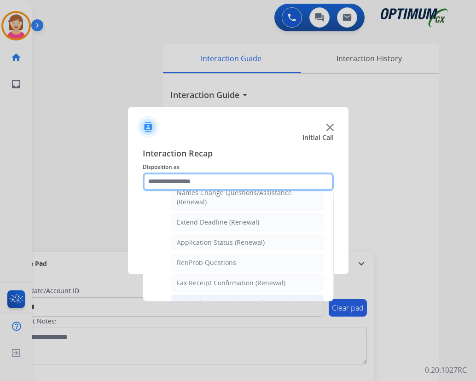
scroll to position [217, 0]
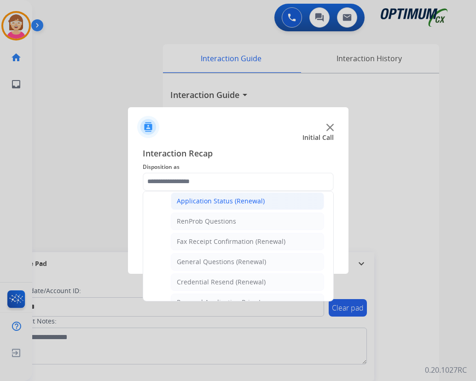
click at [234, 202] on div "Application Status (Renewal)" at bounding box center [221, 201] width 88 height 9
type input "**********"
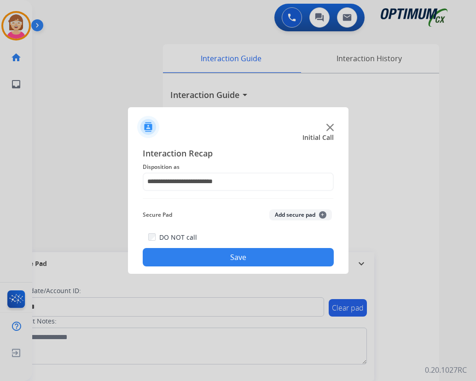
click at [322, 217] on span "+" at bounding box center [322, 214] width 7 height 7
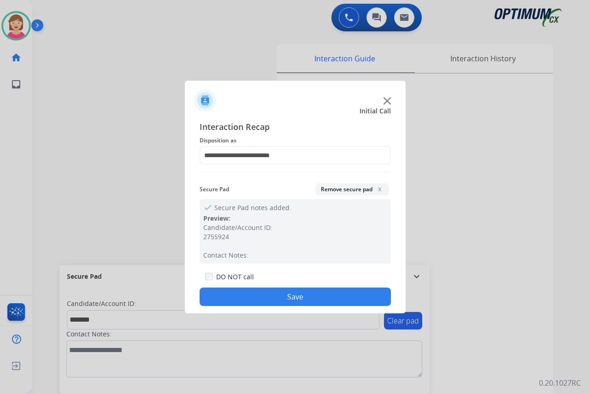
click at [244, 296] on button "Save" at bounding box center [294, 296] width 191 height 18
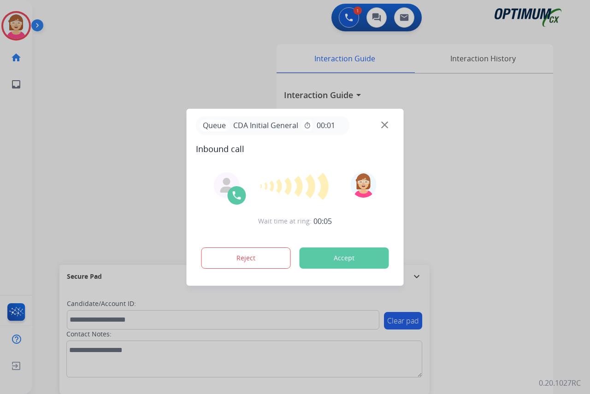
click at [22, 144] on div at bounding box center [295, 197] width 590 height 394
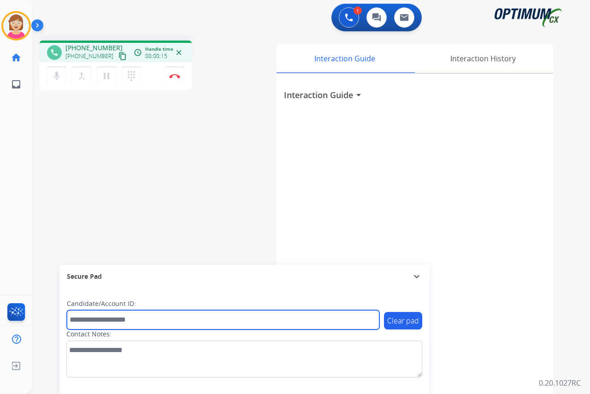
click at [82, 319] on input "text" at bounding box center [223, 319] width 312 height 19
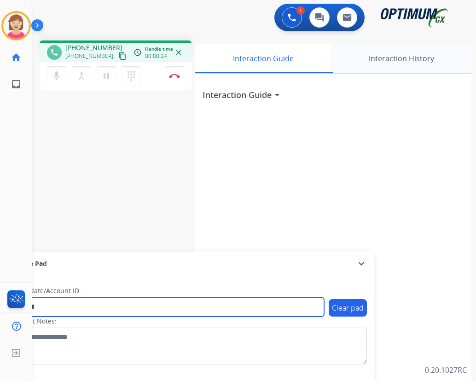
type input "*******"
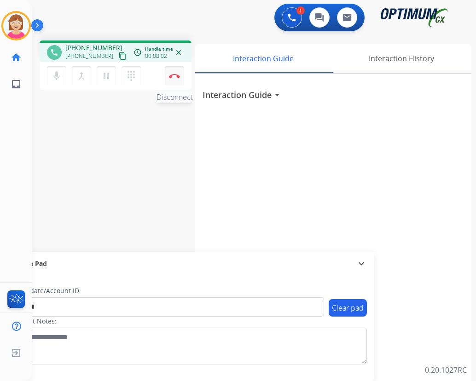
click at [174, 75] on img at bounding box center [174, 76] width 11 height 5
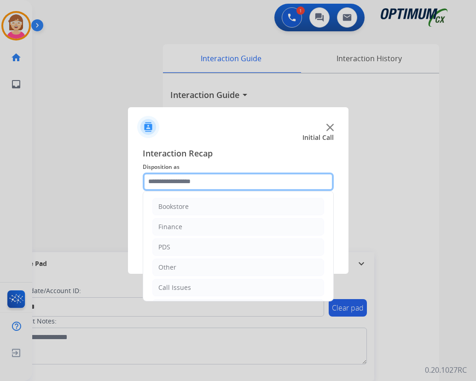
click at [169, 180] on input "text" at bounding box center [238, 182] width 191 height 18
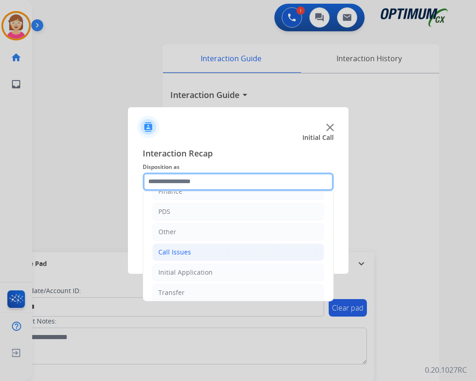
scroll to position [63, 0]
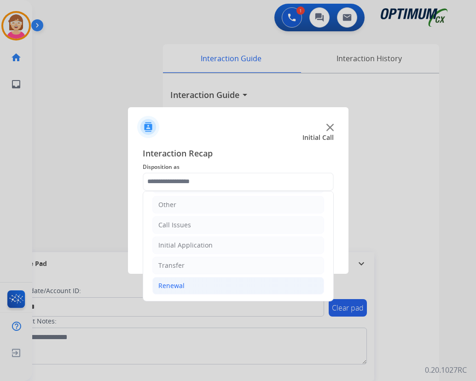
click at [187, 285] on li "Renewal" at bounding box center [238, 286] width 172 height 18
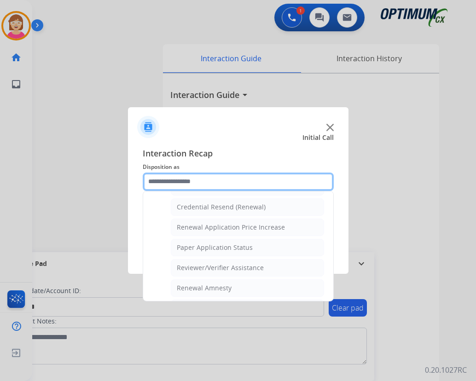
scroll to position [293, 0]
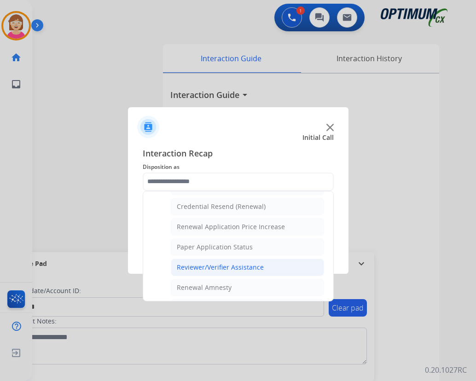
click at [214, 268] on div "Reviewer/Verifier Assistance" at bounding box center [220, 267] width 87 height 9
type input "**********"
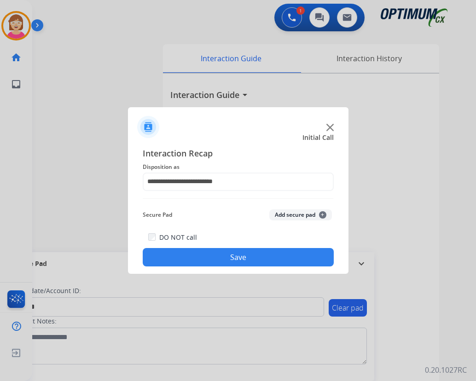
click at [320, 214] on span "+" at bounding box center [322, 214] width 7 height 7
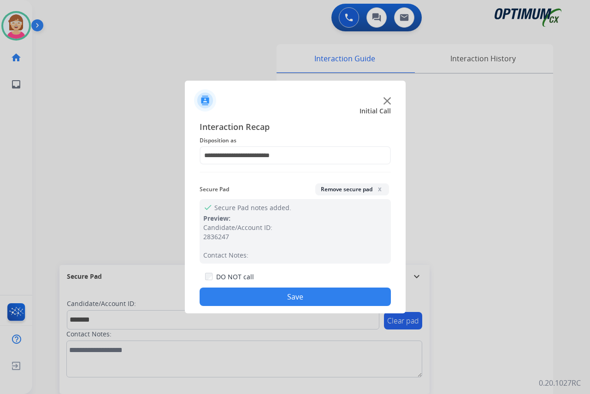
click at [251, 295] on button "Save" at bounding box center [294, 296] width 191 height 18
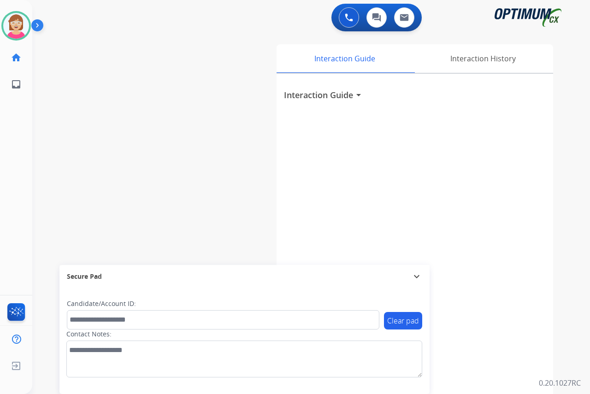
click at [19, 135] on div "[PERSON_NAME] Available Edit Avatar Agent: [PERSON_NAME] Profile: OCX Training …" at bounding box center [16, 197] width 32 height 394
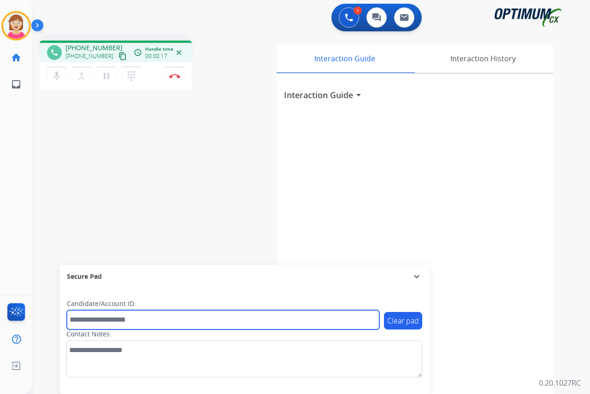
click at [79, 315] on input "text" at bounding box center [223, 319] width 312 height 19
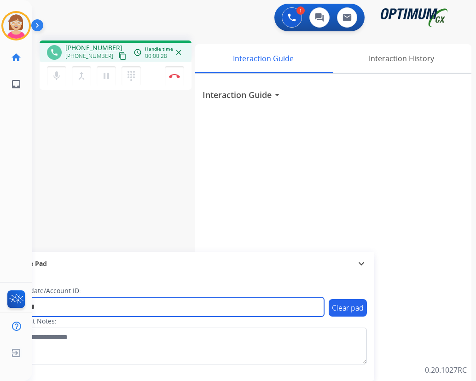
type input "*******"
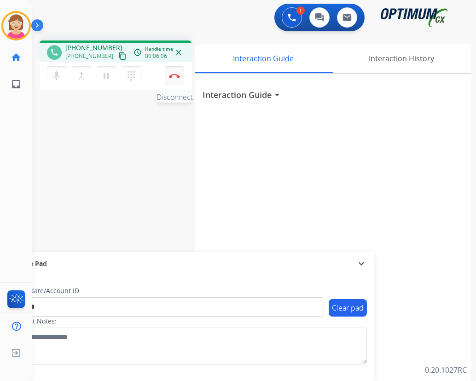
click at [174, 74] on img at bounding box center [174, 76] width 11 height 5
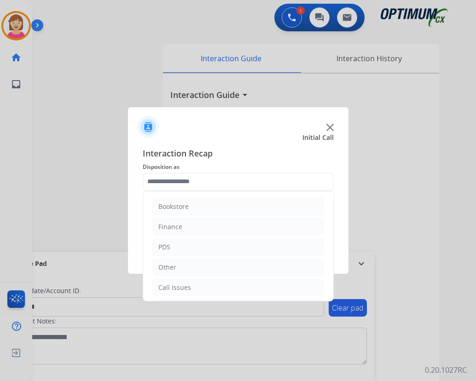
click at [163, 181] on input "text" at bounding box center [238, 182] width 191 height 18
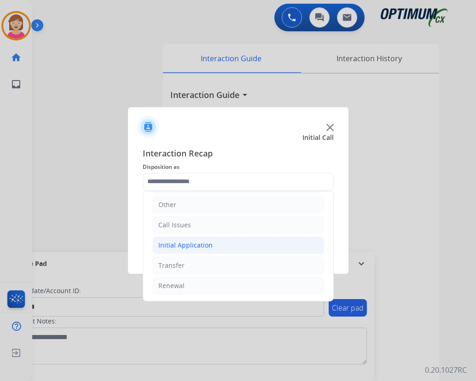
click at [180, 245] on div "Initial Application" at bounding box center [185, 245] width 54 height 9
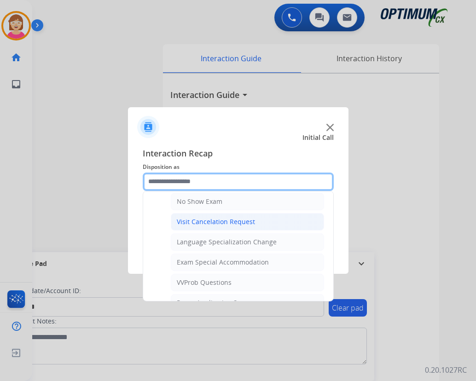
scroll to position [477, 0]
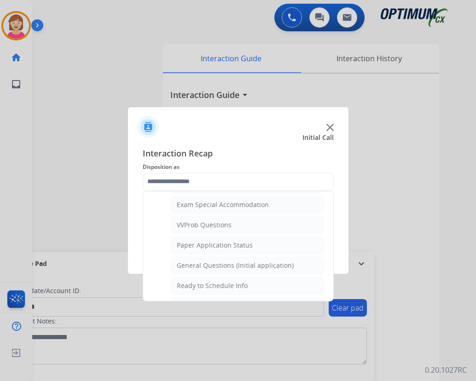
click at [203, 265] on div "General Questions (Initial application)" at bounding box center [235, 265] width 117 height 9
type input "**********"
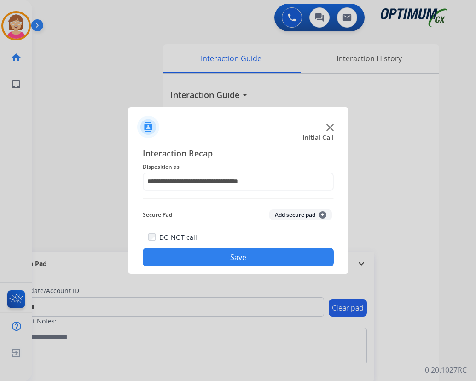
drag, startPoint x: 202, startPoint y: 265, endPoint x: 191, endPoint y: 212, distance: 54.2
click at [191, 212] on div "Secure Pad Add secure pad +" at bounding box center [238, 215] width 191 height 18
click at [322, 214] on span "+" at bounding box center [322, 214] width 7 height 7
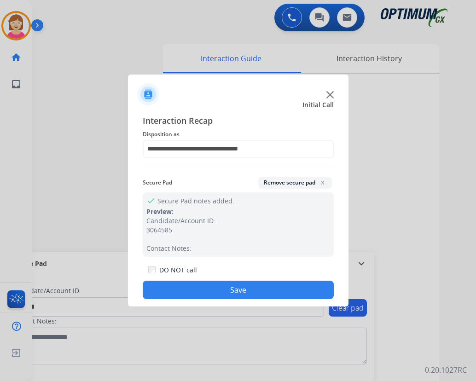
click at [174, 284] on button "Save" at bounding box center [238, 290] width 191 height 18
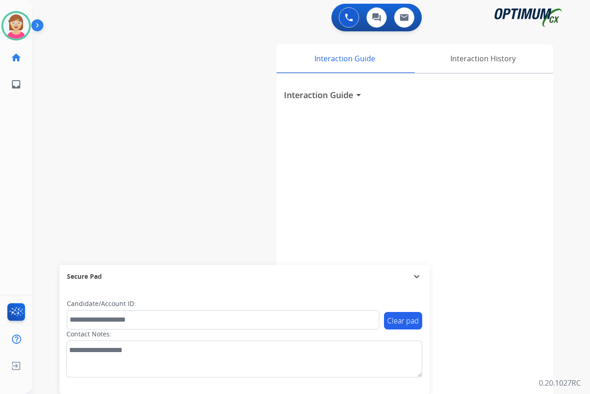
click at [24, 191] on div "[PERSON_NAME] Available Edit Avatar Agent: [PERSON_NAME] Profile: OCX Training …" at bounding box center [16, 197] width 32 height 394
drag, startPoint x: 24, startPoint y: 191, endPoint x: 86, endPoint y: 228, distance: 72.3
click at [88, 228] on div "swap_horiz Break voice bridge close_fullscreen Connect 3-Way Call merge_type Se…" at bounding box center [299, 225] width 535 height 384
click at [16, 208] on div "[PERSON_NAME] Available Edit Avatar Agent: [PERSON_NAME] Profile: OCX Training …" at bounding box center [16, 197] width 32 height 394
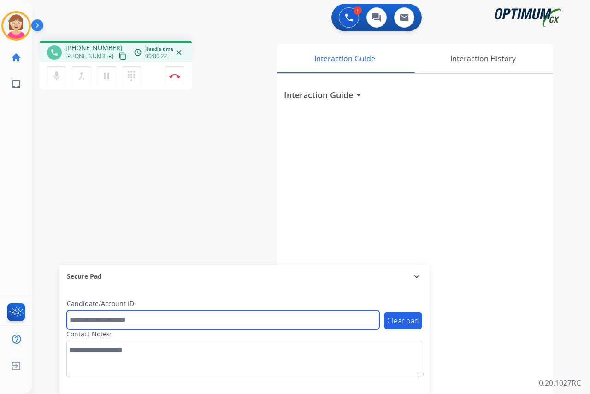
click at [88, 321] on input "text" at bounding box center [223, 319] width 312 height 19
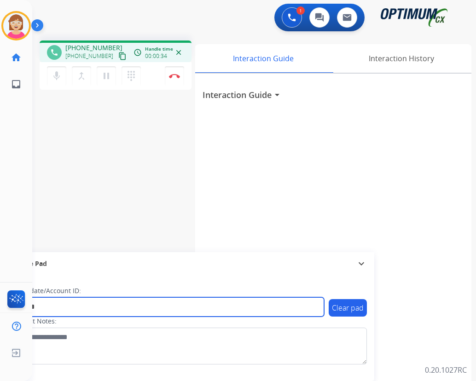
type input "*******"
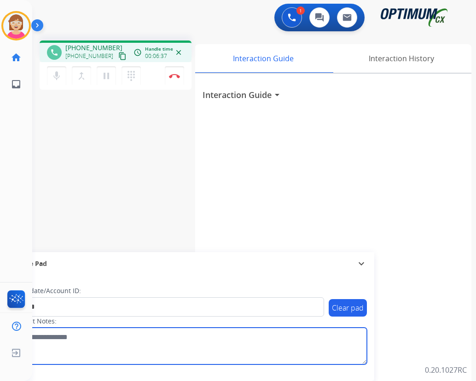
drag, startPoint x: 314, startPoint y: 346, endPoint x: 174, endPoint y: 291, distance: 150.4
click at [313, 345] on textarea at bounding box center [190, 346] width 356 height 37
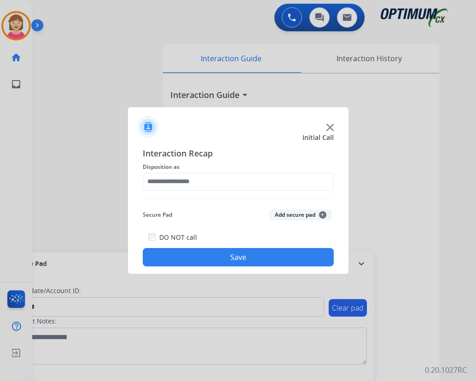
click at [174, 74] on div at bounding box center [238, 190] width 476 height 381
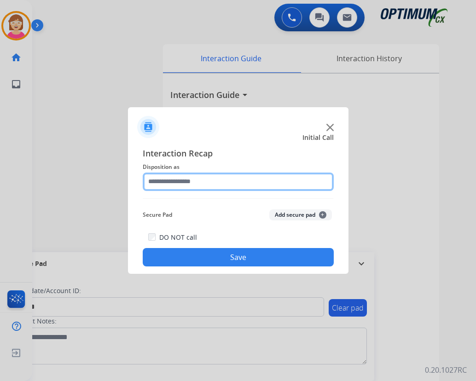
drag, startPoint x: 155, startPoint y: 179, endPoint x: 163, endPoint y: 182, distance: 8.2
click at [159, 180] on input "text" at bounding box center [238, 182] width 191 height 18
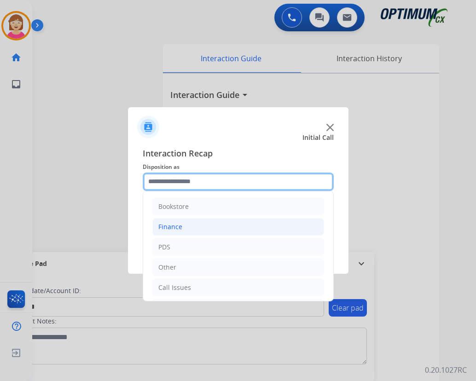
scroll to position [63, 0]
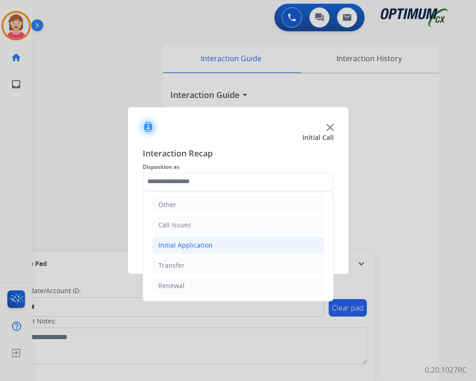
click at [183, 244] on div "Initial Application" at bounding box center [185, 245] width 54 height 9
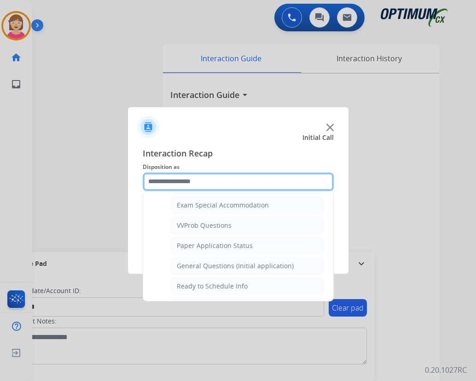
scroll to position [477, 0]
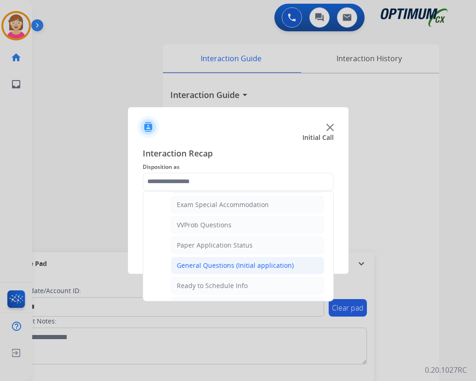
click at [240, 264] on div "General Questions (Initial application)" at bounding box center [235, 265] width 117 height 9
type input "**********"
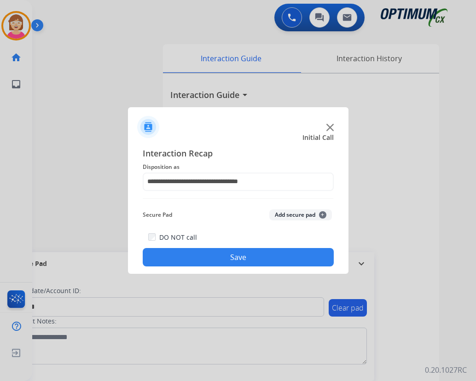
click at [322, 215] on span "+" at bounding box center [322, 214] width 7 height 7
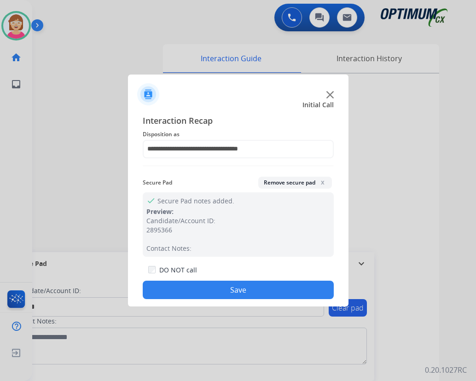
click at [224, 292] on button "Save" at bounding box center [238, 290] width 191 height 18
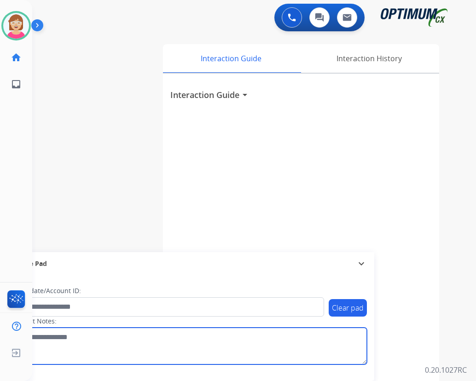
click at [239, 345] on textarea at bounding box center [190, 346] width 356 height 37
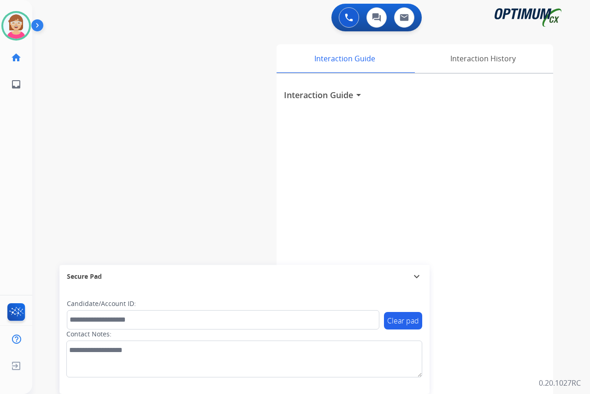
click at [17, 117] on div "[PERSON_NAME] Available Edit Avatar Agent: [PERSON_NAME] Profile: OCX Training …" at bounding box center [16, 197] width 32 height 394
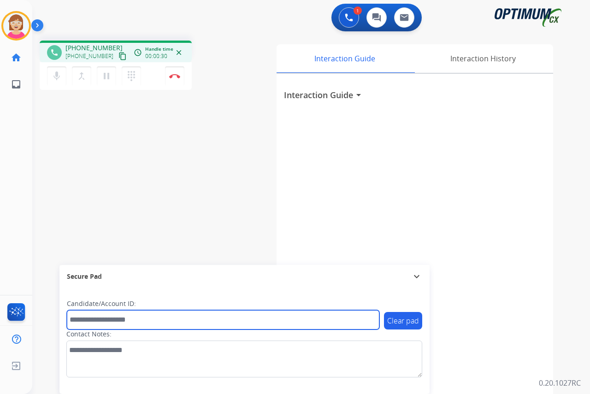
click at [84, 316] on input "text" at bounding box center [223, 319] width 312 height 19
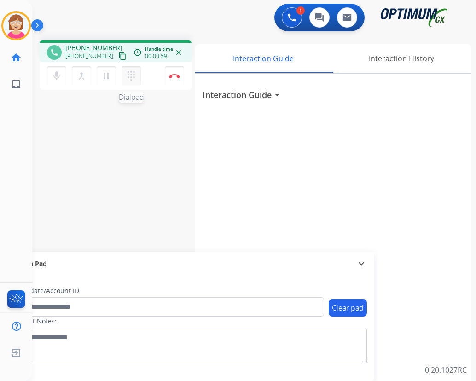
click at [131, 74] on mat-icon "dialpad" at bounding box center [131, 75] width 11 height 11
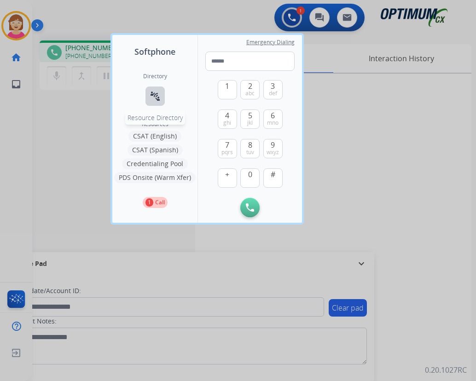
click at [158, 95] on mat-icon "connect_without_contact" at bounding box center [155, 96] width 11 height 11
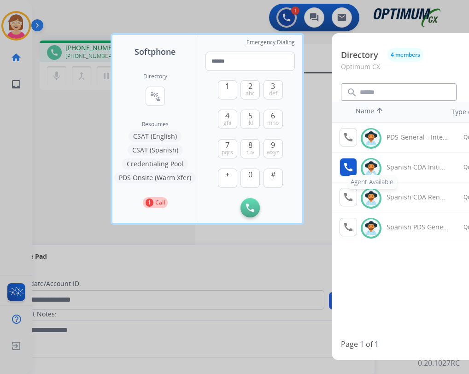
click at [346, 165] on mat-icon "call" at bounding box center [348, 167] width 11 height 11
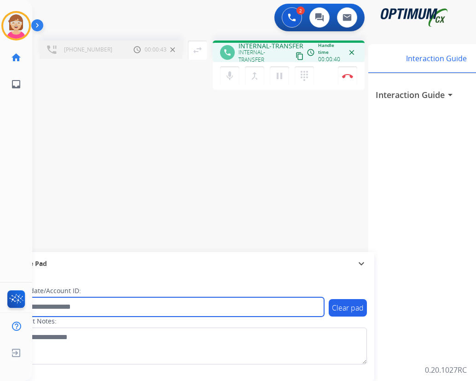
click at [55, 305] on input "text" at bounding box center [168, 307] width 312 height 19
type input "*******"
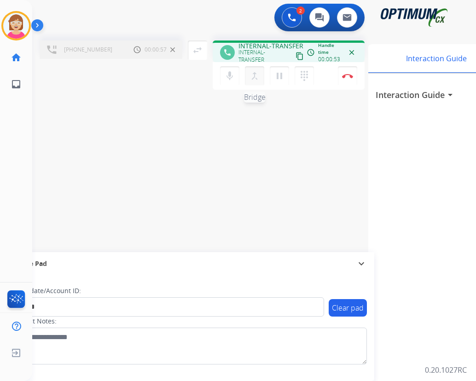
click at [257, 76] on mat-icon "merge_type" at bounding box center [254, 75] width 11 height 11
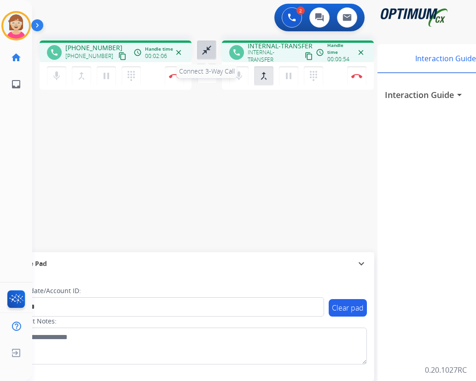
click at [204, 51] on mat-icon "close_fullscreen" at bounding box center [206, 50] width 11 height 11
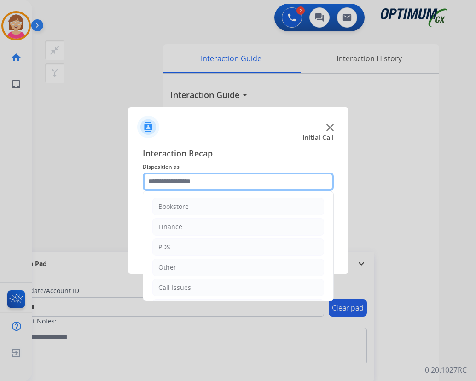
click at [156, 180] on input "text" at bounding box center [238, 182] width 191 height 18
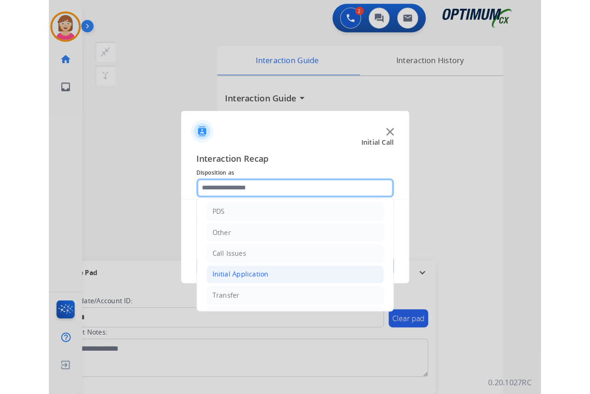
scroll to position [63, 0]
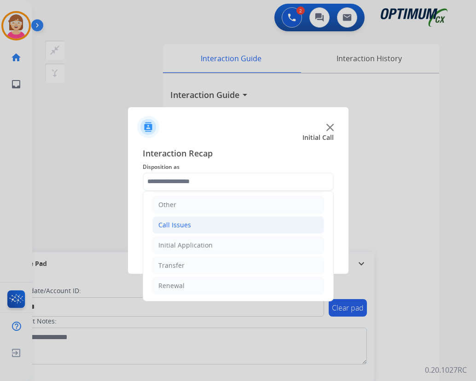
click at [176, 223] on div "Call Issues" at bounding box center [174, 225] width 33 height 9
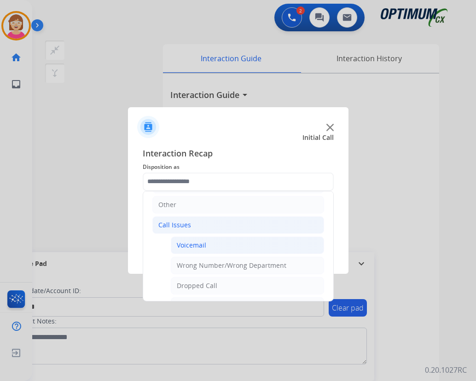
click at [199, 245] on div "Voicemail" at bounding box center [191, 245] width 29 height 9
type input "*********"
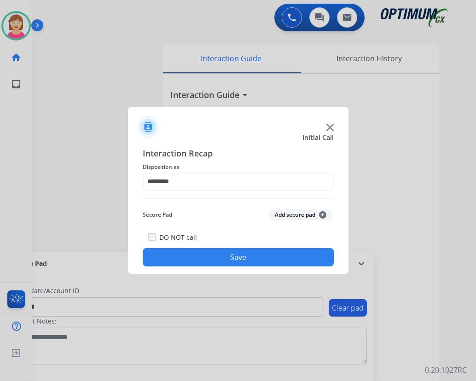
click at [323, 211] on button "Add secure pad +" at bounding box center [301, 215] width 63 height 11
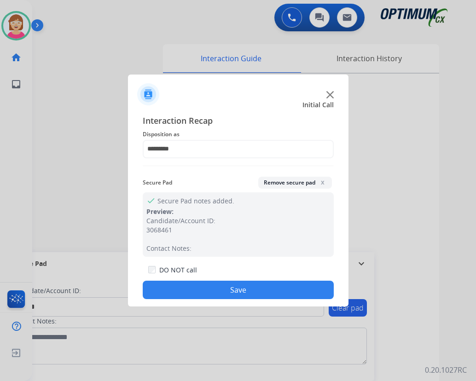
click at [186, 293] on button "Save" at bounding box center [238, 290] width 191 height 18
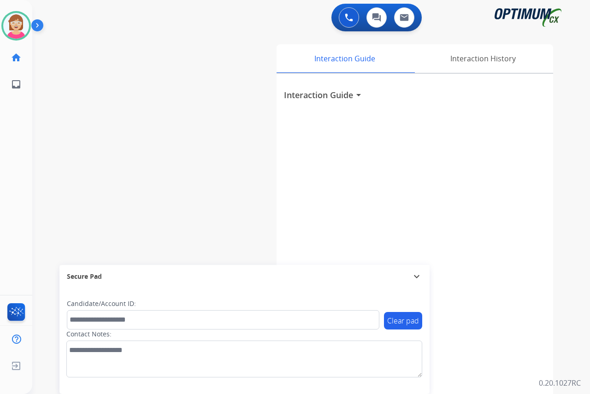
click at [25, 123] on div "[PERSON_NAME] Available Edit Avatar Agent: [PERSON_NAME] Profile: OCX Training …" at bounding box center [16, 197] width 32 height 394
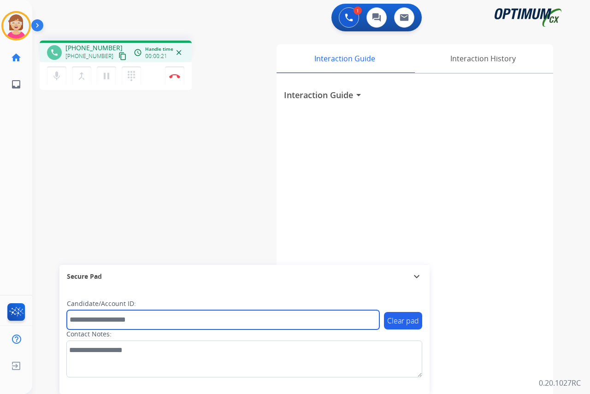
click at [83, 319] on input "text" at bounding box center [223, 319] width 312 height 19
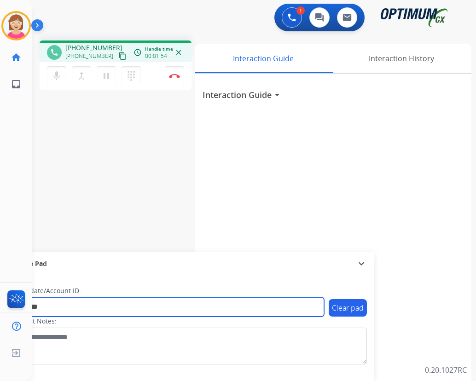
click at [52, 307] on input "********" at bounding box center [168, 307] width 312 height 19
type input "**********"
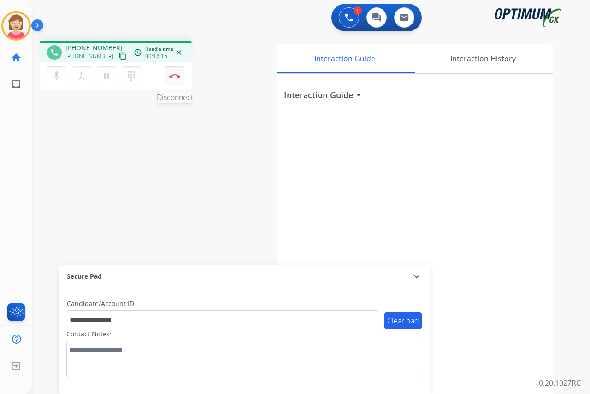
click at [171, 74] on img at bounding box center [174, 76] width 11 height 5
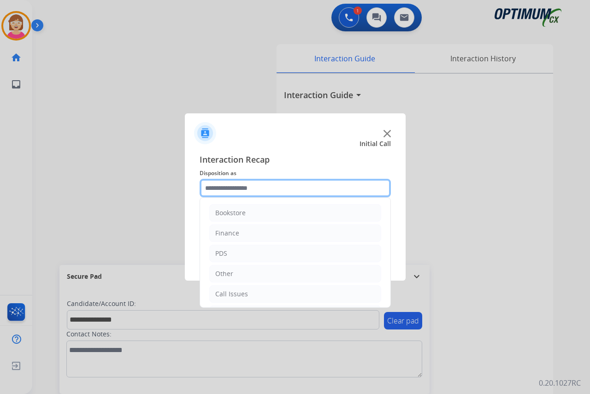
click at [215, 188] on input "text" at bounding box center [294, 188] width 191 height 18
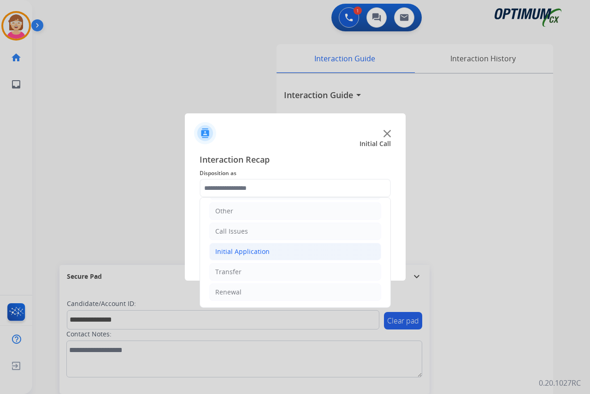
click at [221, 255] on div "Initial Application" at bounding box center [242, 251] width 54 height 9
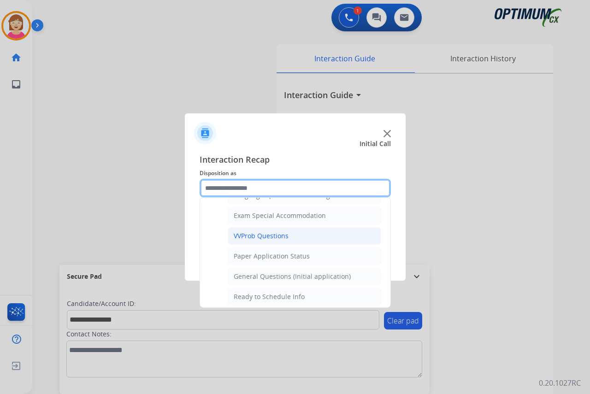
scroll to position [523, 0]
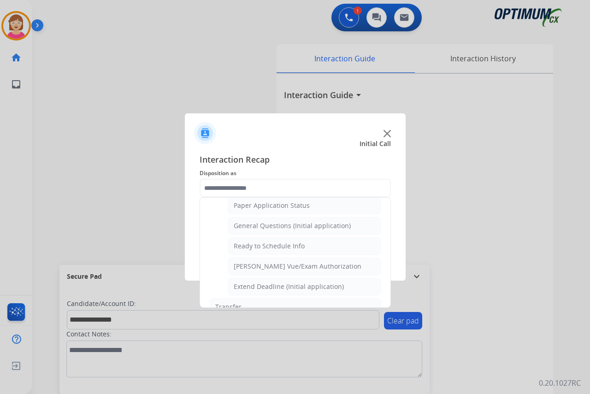
click at [270, 225] on div "General Questions (Initial application)" at bounding box center [292, 225] width 117 height 9
type input "**********"
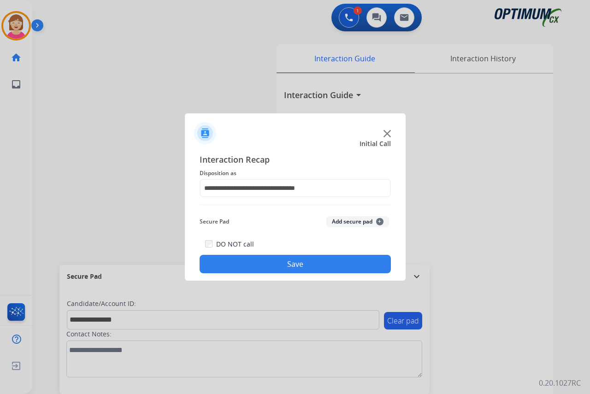
click at [380, 221] on span "+" at bounding box center [379, 221] width 7 height 7
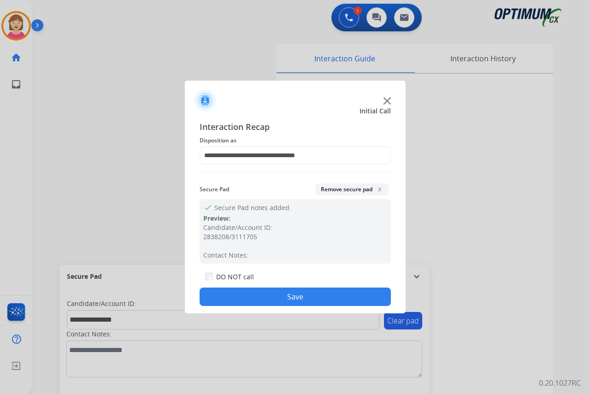
click at [257, 295] on button "Save" at bounding box center [294, 296] width 191 height 18
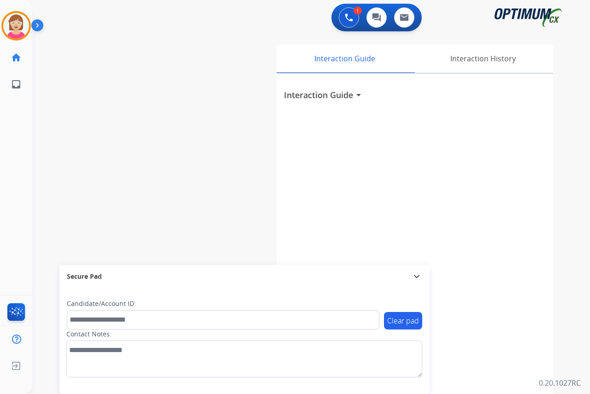
click at [18, 125] on div "[PERSON_NAME] AfterCallWork Edit Avatar Agent: [PERSON_NAME] Profile: OCX Train…" at bounding box center [16, 197] width 32 height 394
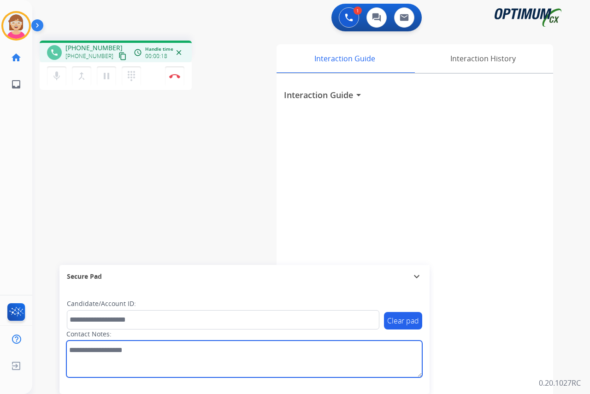
click at [79, 351] on textarea at bounding box center [244, 358] width 356 height 37
type textarea "****"
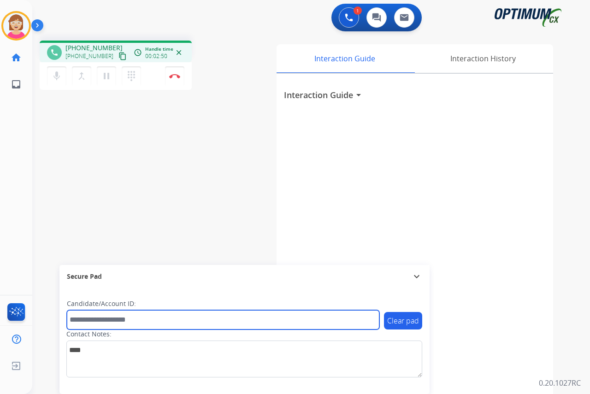
click at [76, 321] on input "text" at bounding box center [223, 319] width 312 height 19
type input "**********"
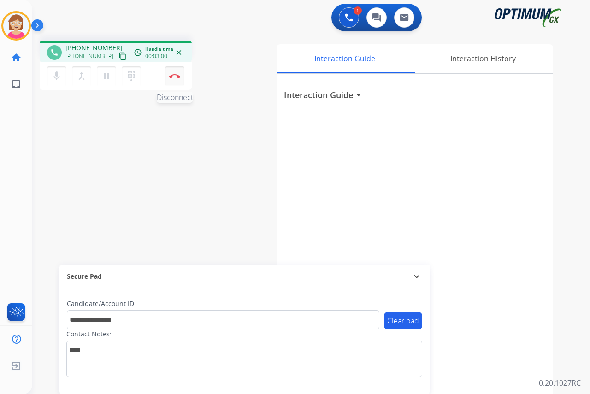
click at [175, 75] on img at bounding box center [174, 76] width 11 height 5
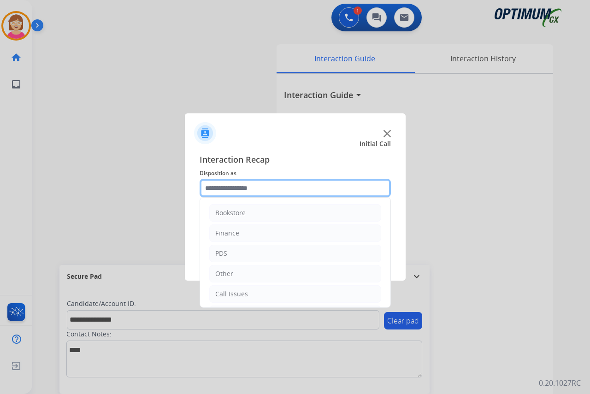
drag, startPoint x: 219, startPoint y: 183, endPoint x: 221, endPoint y: 188, distance: 5.4
click at [220, 187] on input "text" at bounding box center [294, 188] width 191 height 18
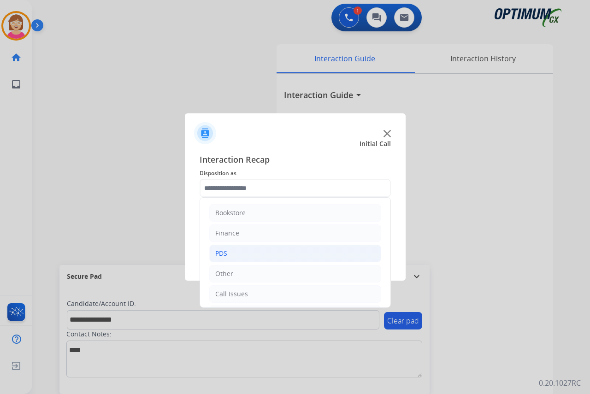
click at [224, 252] on div "PDS" at bounding box center [221, 253] width 12 height 9
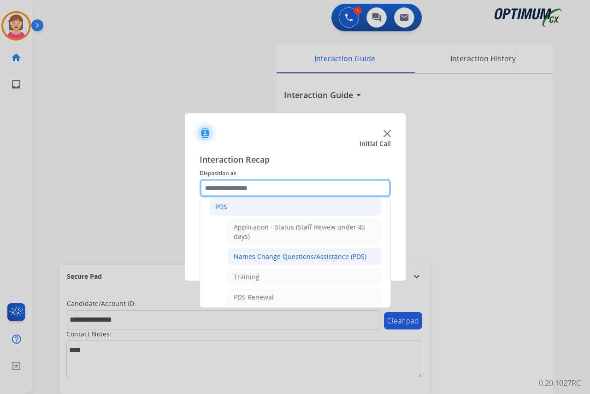
scroll to position [46, 0]
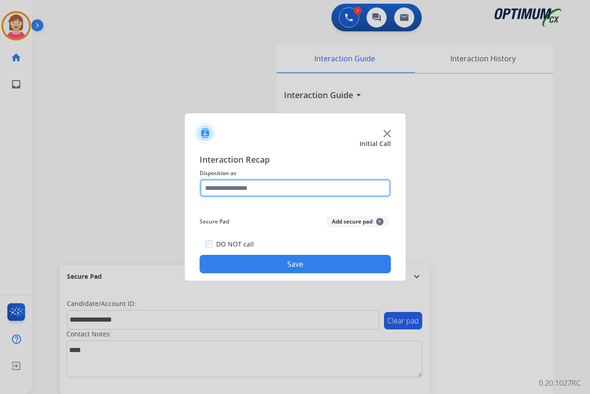
drag, startPoint x: 253, startPoint y: 276, endPoint x: 205, endPoint y: 185, distance: 103.2
click at [205, 185] on input "text" at bounding box center [294, 188] width 191 height 18
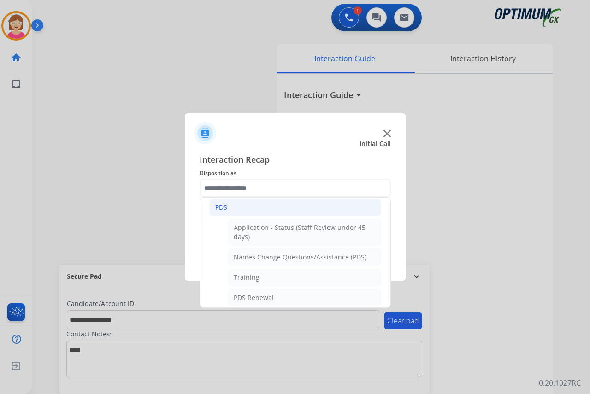
click at [250, 276] on div "Training" at bounding box center [247, 277] width 26 height 9
type input "********"
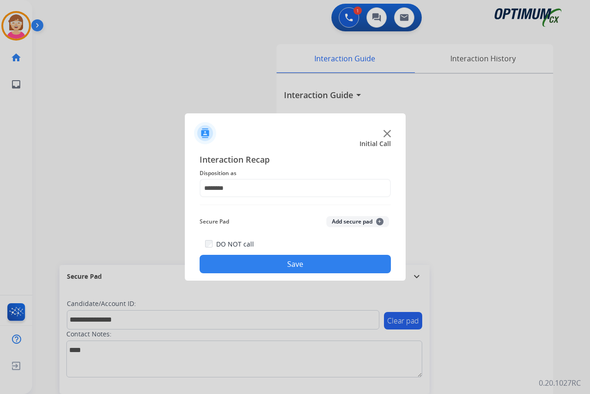
click at [381, 221] on span "+" at bounding box center [379, 221] width 7 height 7
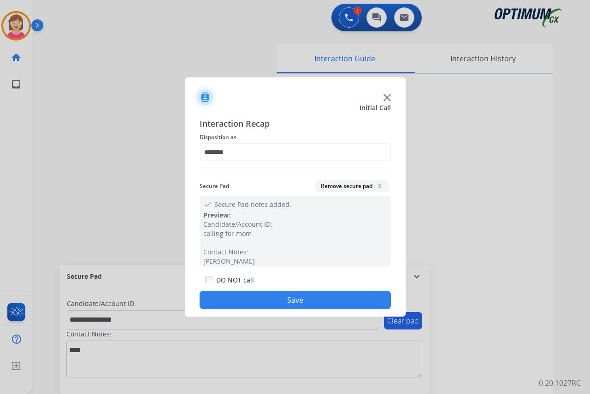
click at [256, 299] on button "Save" at bounding box center [294, 300] width 191 height 18
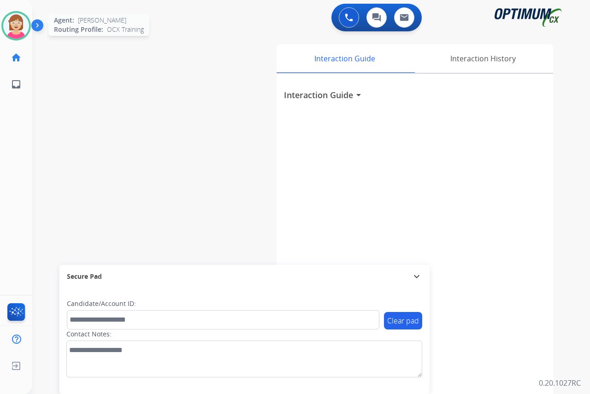
click at [15, 23] on img at bounding box center [16, 26] width 26 height 26
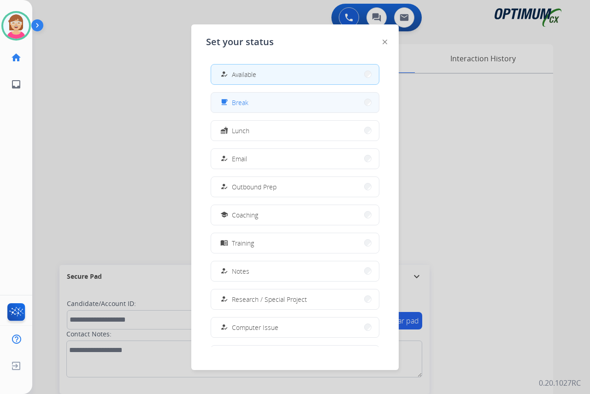
click at [264, 97] on button "free_breakfast Break" at bounding box center [295, 103] width 168 height 20
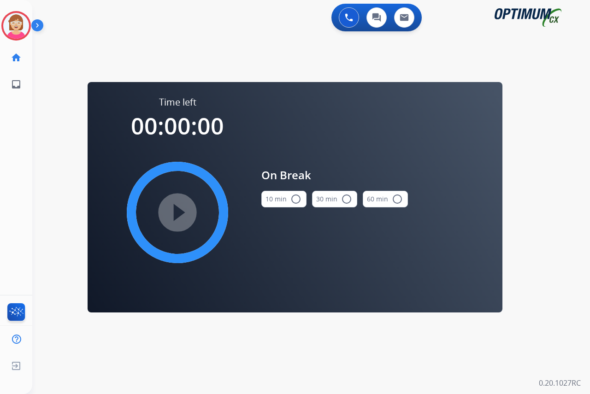
drag, startPoint x: 295, startPoint y: 200, endPoint x: 282, endPoint y: 184, distance: 20.6
click at [294, 198] on mat-icon "radio_button_unchecked" at bounding box center [295, 198] width 11 height 11
click at [177, 211] on mat-icon "play_circle_filled" at bounding box center [177, 212] width 11 height 11
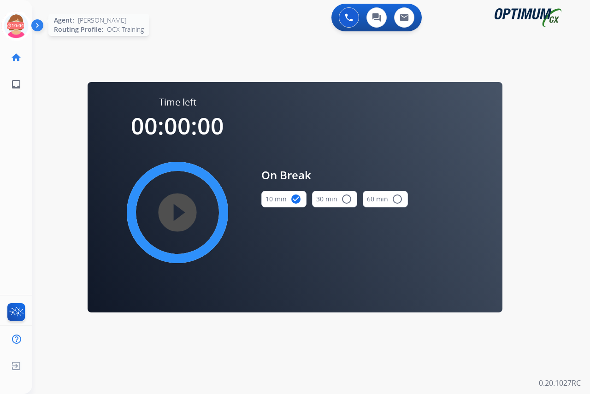
click at [15, 19] on icon at bounding box center [16, 26] width 30 height 30
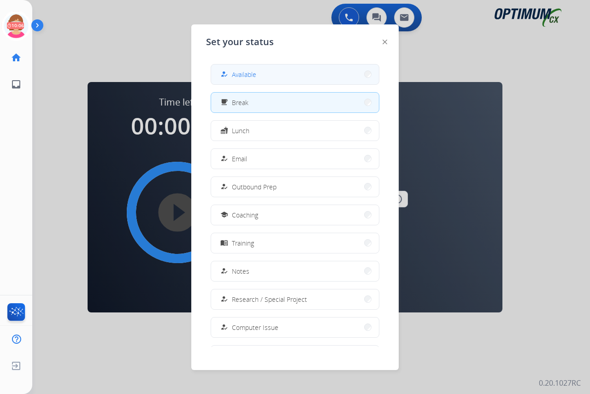
click at [237, 76] on span "Available" at bounding box center [244, 75] width 24 height 10
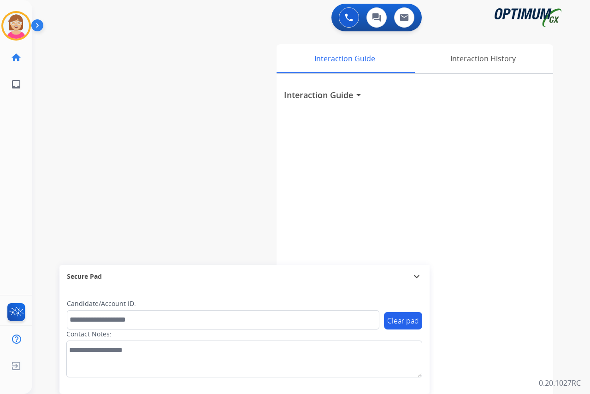
click at [23, 128] on div "[PERSON_NAME] Available Edit Avatar Agent: [PERSON_NAME] Profile: OCX Training …" at bounding box center [16, 197] width 32 height 394
click at [12, 28] on img at bounding box center [16, 26] width 26 height 26
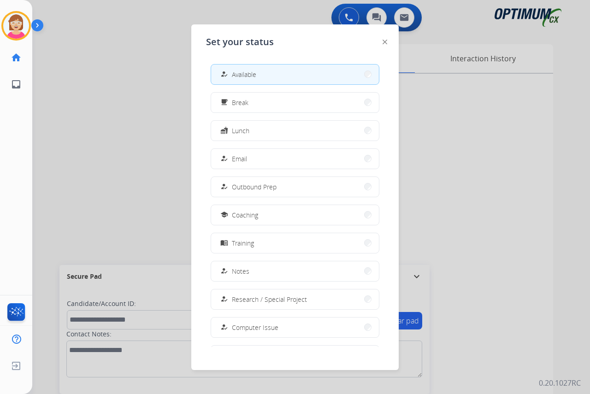
click at [102, 159] on div at bounding box center [295, 197] width 590 height 394
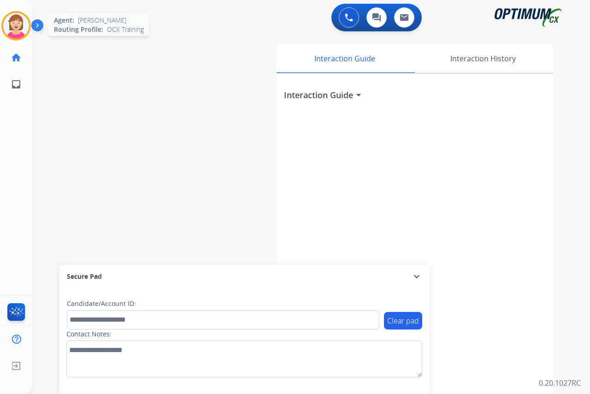
click at [15, 25] on img at bounding box center [16, 26] width 26 height 26
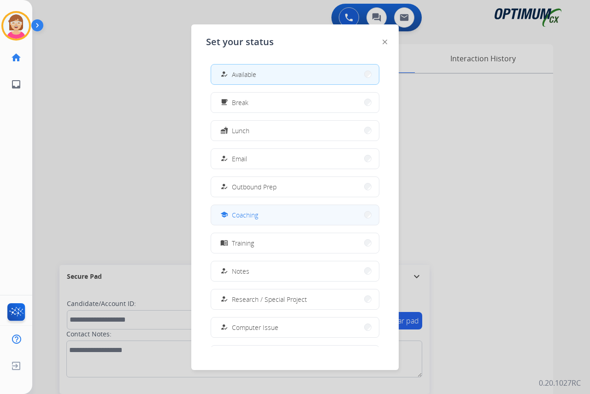
click at [266, 218] on button "school Coaching" at bounding box center [295, 215] width 168 height 20
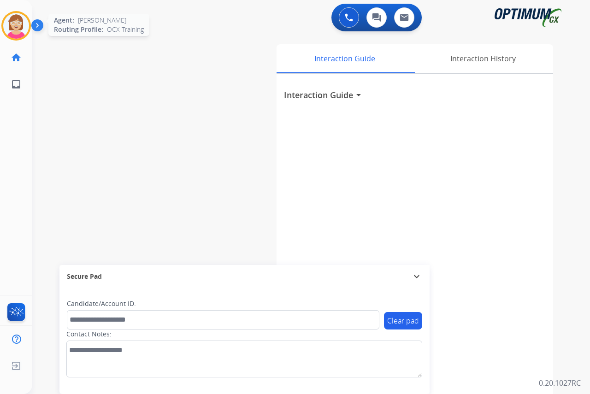
click at [15, 22] on img at bounding box center [16, 26] width 26 height 26
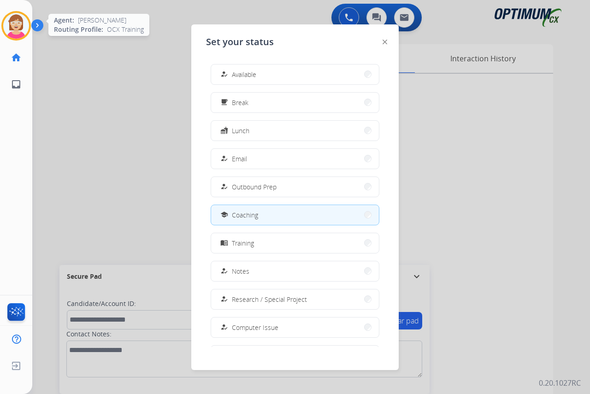
drag, startPoint x: 21, startPoint y: 28, endPoint x: 28, endPoint y: 26, distance: 7.2
click at [22, 27] on img at bounding box center [16, 26] width 26 height 26
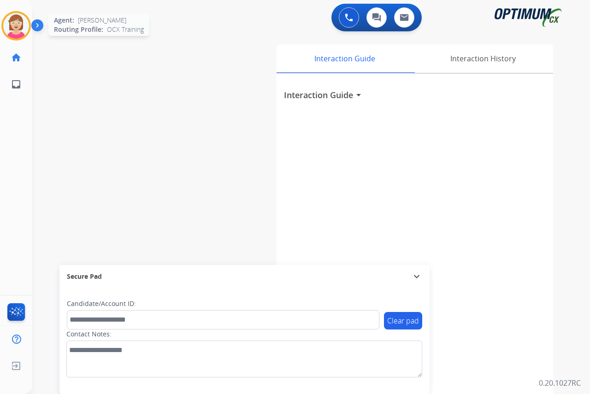
click at [18, 30] on img at bounding box center [16, 26] width 26 height 26
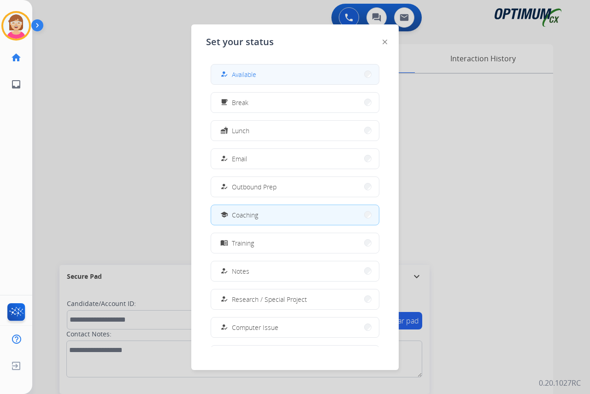
click at [252, 73] on span "Available" at bounding box center [244, 75] width 24 height 10
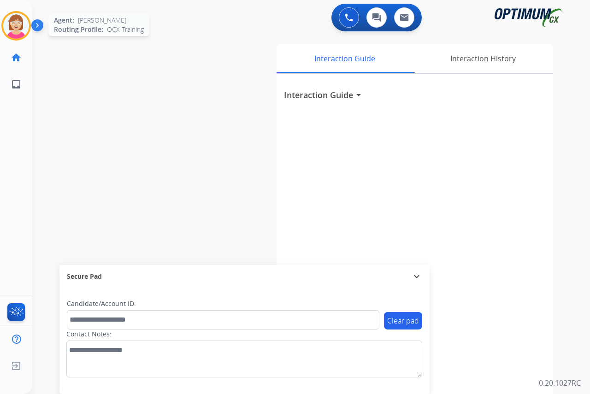
click at [20, 21] on img at bounding box center [16, 26] width 26 height 26
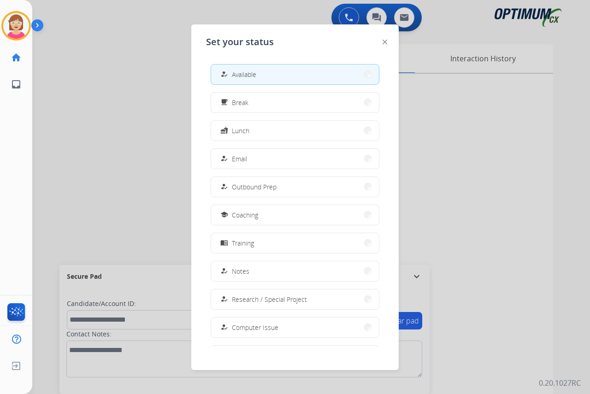
click at [134, 190] on div at bounding box center [295, 197] width 590 height 394
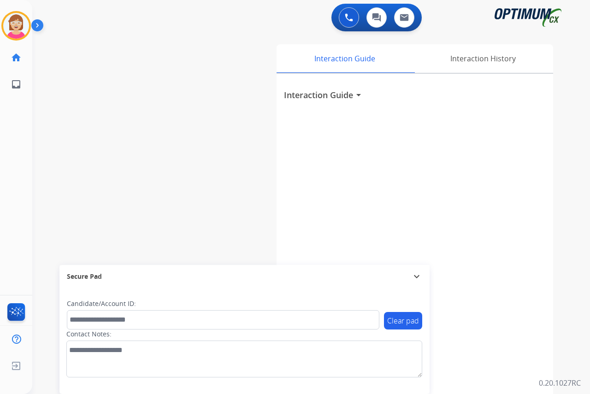
click at [25, 170] on div "[PERSON_NAME] Available Edit Avatar Agent: [PERSON_NAME] Profile: OCX Training …" at bounding box center [16, 197] width 32 height 394
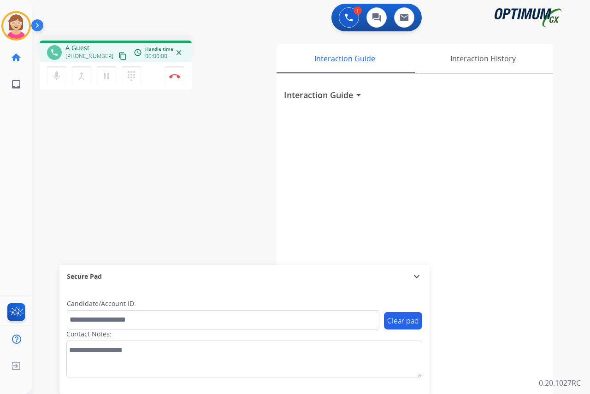
click at [23, 121] on div "[PERSON_NAME] Edit Avatar Agent: [PERSON_NAME] Profile: OCX Training home Home …" at bounding box center [16, 197] width 32 height 394
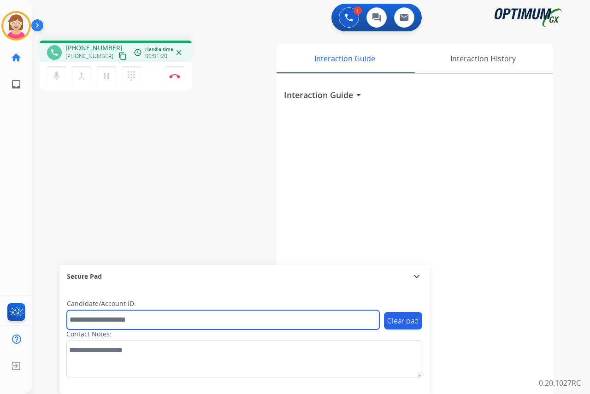
click at [83, 320] on input "text" at bounding box center [223, 319] width 312 height 19
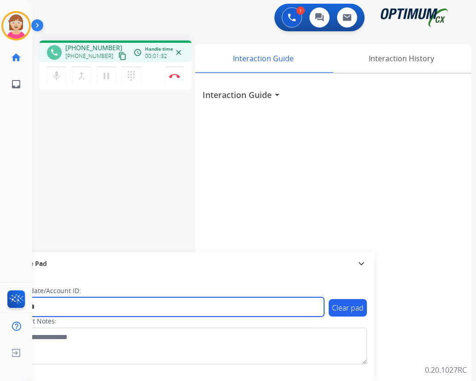
type input "*******"
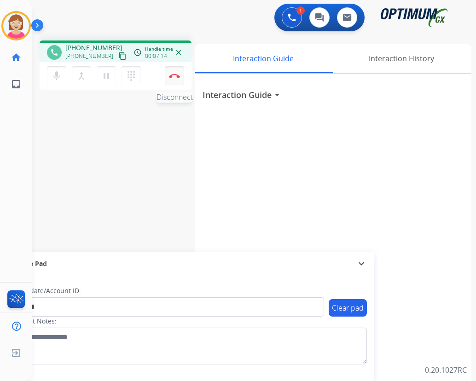
click at [174, 75] on img at bounding box center [174, 76] width 11 height 5
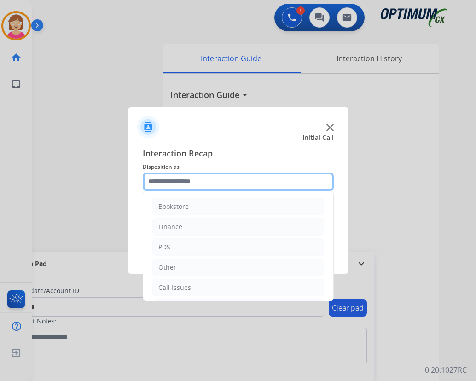
click at [154, 179] on input "text" at bounding box center [238, 182] width 191 height 18
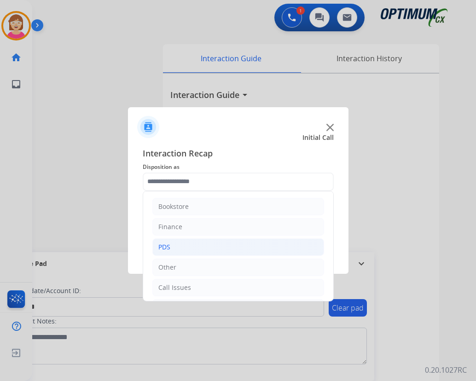
click at [168, 246] on div "PDS" at bounding box center [164, 247] width 12 height 9
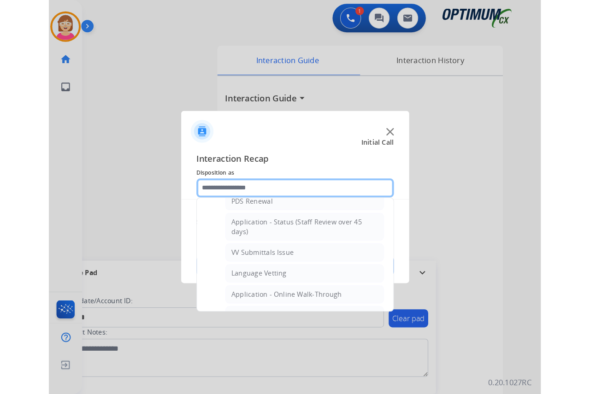
scroll to position [276, 0]
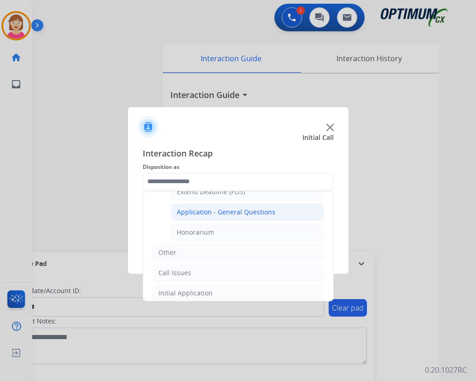
click at [204, 211] on div "Application - General Questions" at bounding box center [226, 212] width 99 height 9
type input "**********"
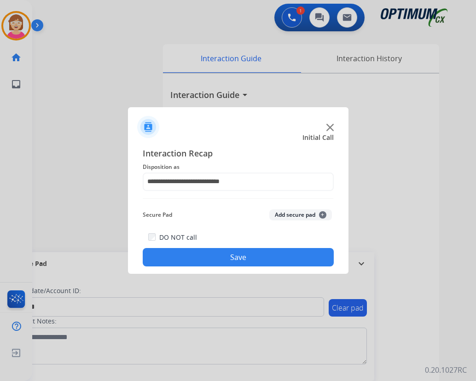
click at [325, 215] on button "Add secure pad +" at bounding box center [301, 215] width 63 height 11
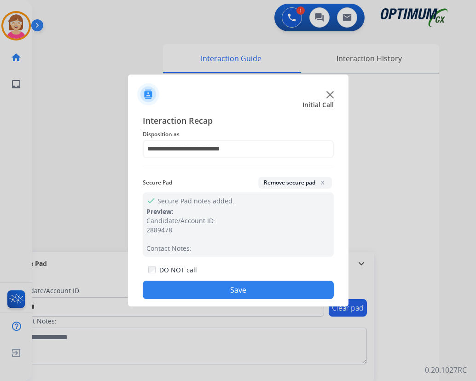
drag, startPoint x: 201, startPoint y: 290, endPoint x: 282, endPoint y: 250, distance: 90.4
click at [205, 287] on button "Save" at bounding box center [238, 290] width 191 height 18
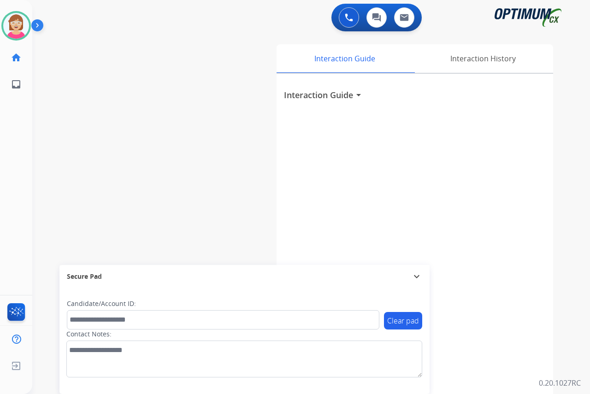
click at [7, 159] on div "[PERSON_NAME] Available Edit Avatar Agent: [PERSON_NAME] Profile: OCX Training …" at bounding box center [16, 197] width 32 height 394
click at [20, 154] on div "[PERSON_NAME] Available Edit Avatar Agent: [PERSON_NAME] Profile: OCX Training …" at bounding box center [16, 197] width 32 height 394
click at [20, 23] on img at bounding box center [16, 26] width 26 height 26
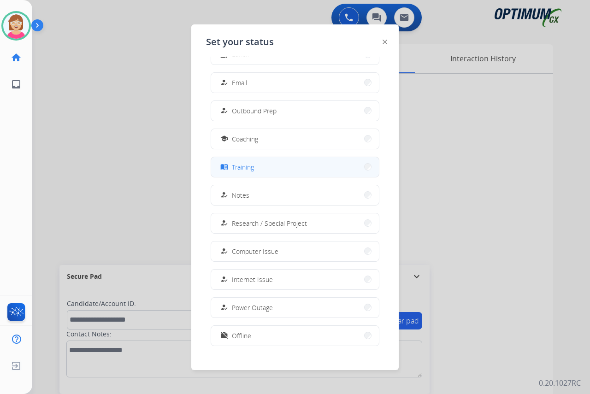
scroll to position [87, 0]
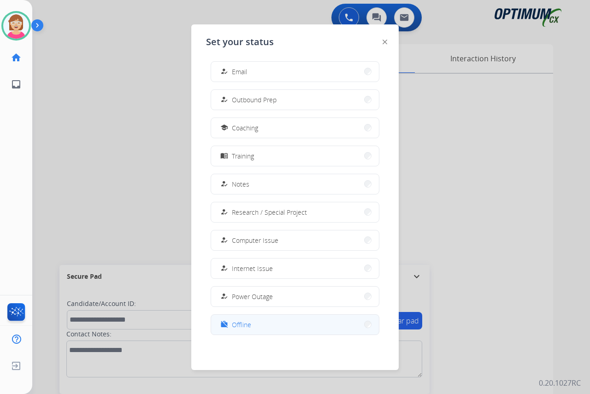
click at [244, 323] on span "Offline" at bounding box center [241, 325] width 19 height 10
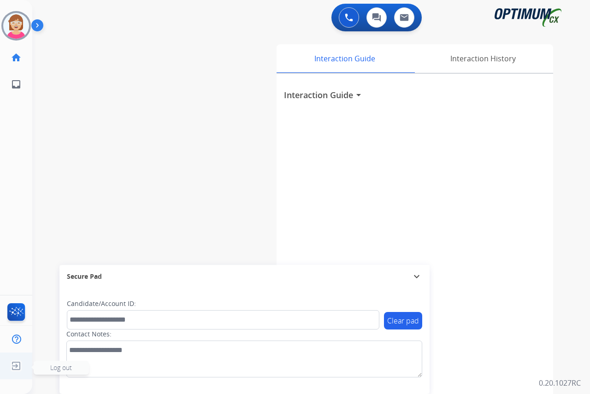
click at [65, 369] on span "Log out" at bounding box center [61, 367] width 22 height 9
